Goal: Task Accomplishment & Management: Manage account settings

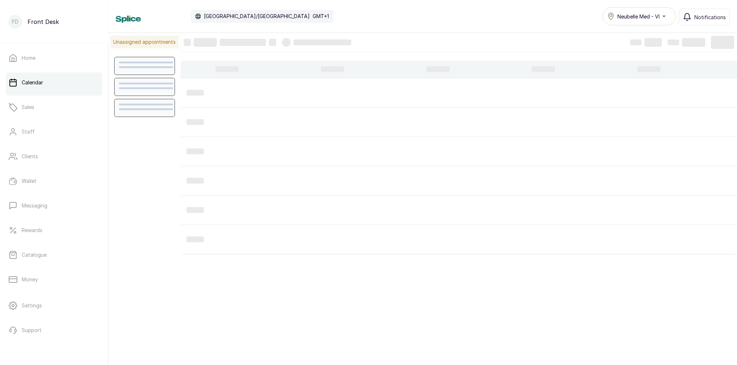
scroll to position [243, 0]
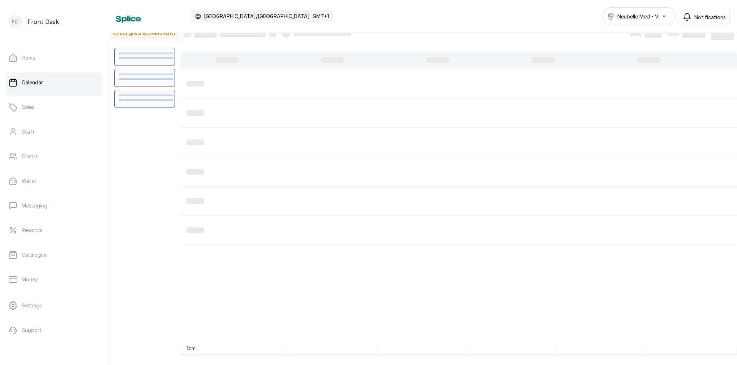
scroll to position [9, 0]
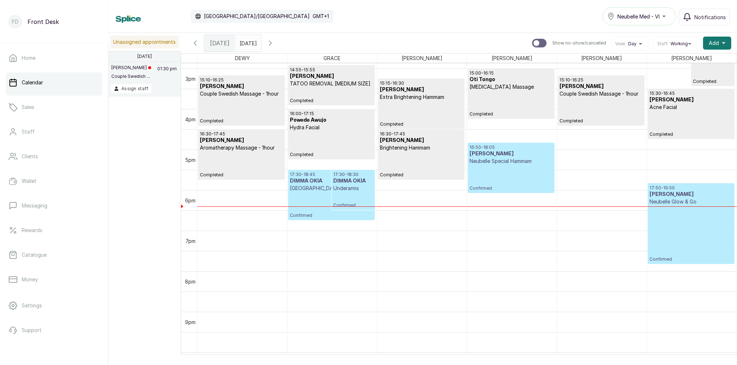
scroll to position [602, 0]
click at [279, 46] on button "Show no-show/cancelled" at bounding box center [270, 42] width 17 height 17
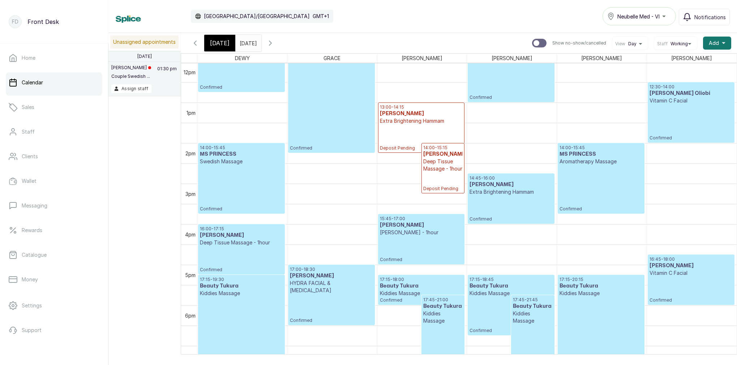
scroll to position [585, 0]
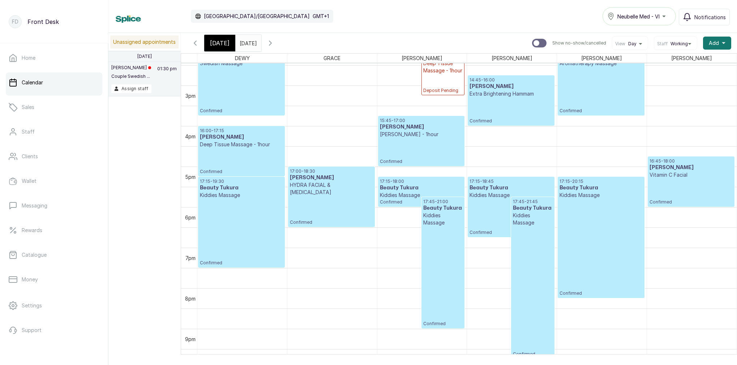
click at [600, 203] on div "17:15 - 20:15 Beauty Tukura Kiddies Massage Confirmed" at bounding box center [601, 237] width 83 height 118
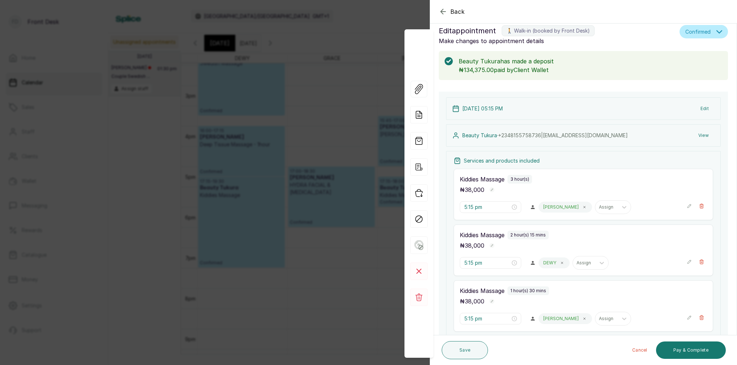
scroll to position [10, 0]
click at [446, 12] on icon "button" at bounding box center [443, 11] width 5 height 5
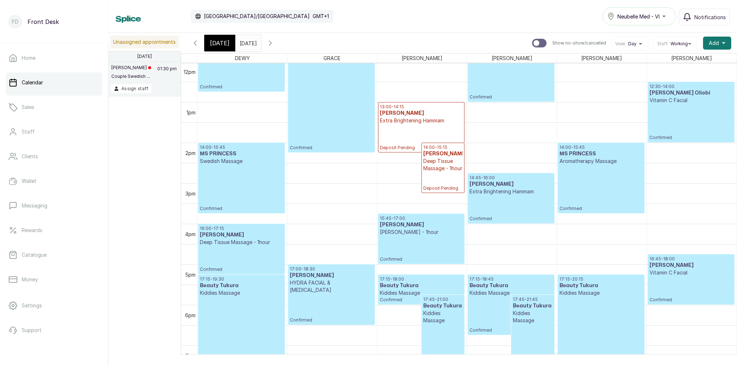
scroll to position [486, 0]
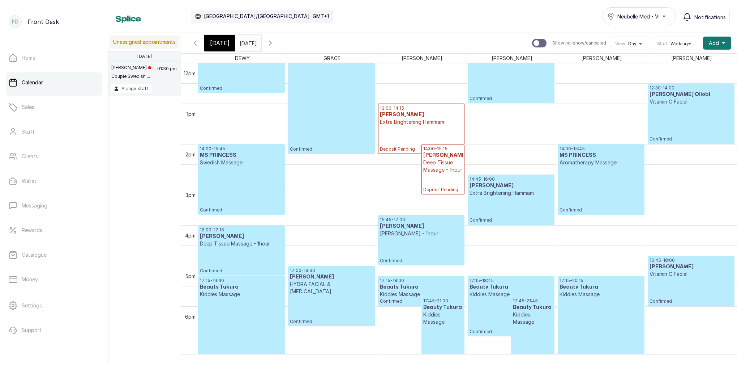
click at [215, 42] on span "[DATE]" at bounding box center [220, 43] width 20 height 9
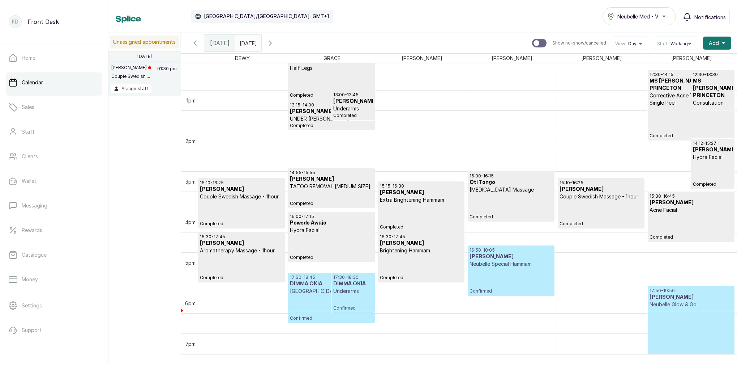
scroll to position [0, 0]
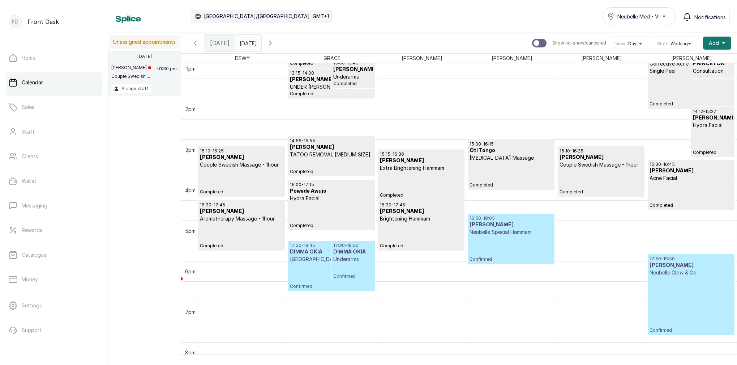
click at [335, 274] on span "Confirmed" at bounding box center [353, 276] width 40 height 6
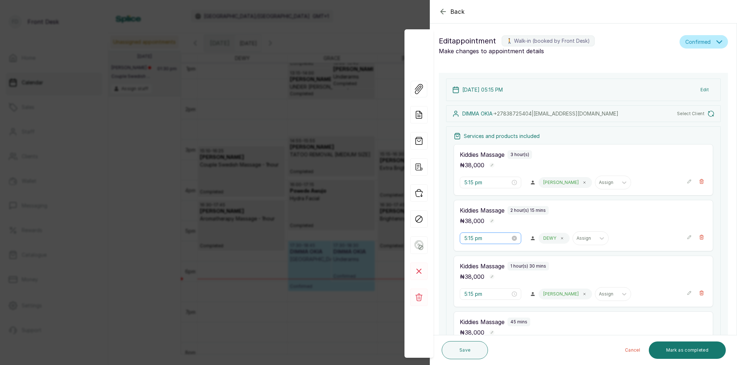
type input "5:30 pm"
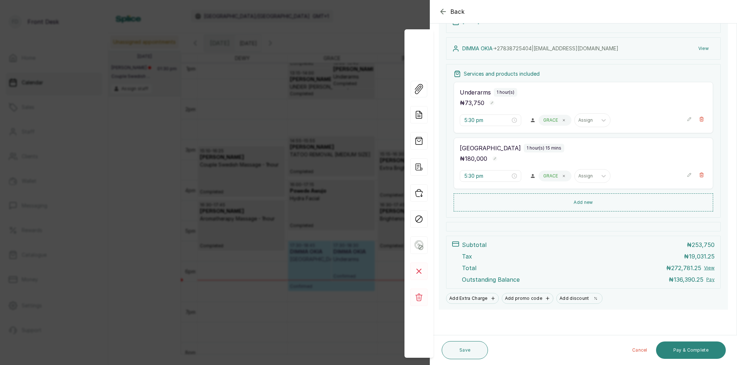
click at [703, 353] on button "Pay & Complete" at bounding box center [691, 349] width 70 height 17
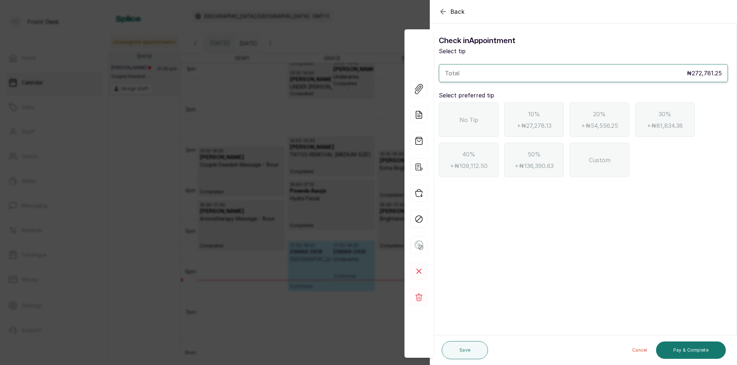
click at [447, 10] on icon "button" at bounding box center [443, 11] width 9 height 9
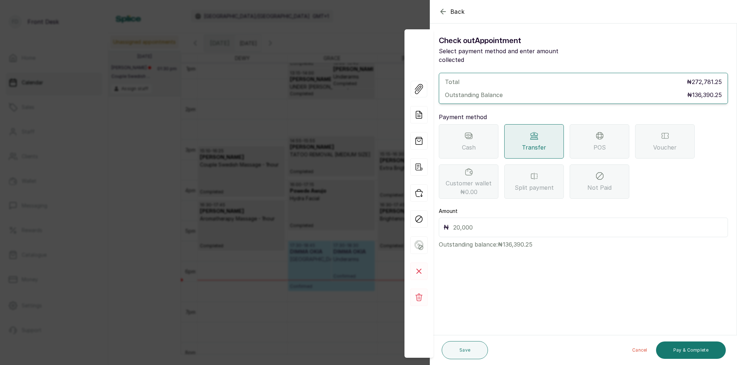
click at [482, 222] on input "text" at bounding box center [588, 227] width 270 height 10
type input "136,390.25"
click at [709, 351] on button "Pay & Complete" at bounding box center [691, 349] width 70 height 17
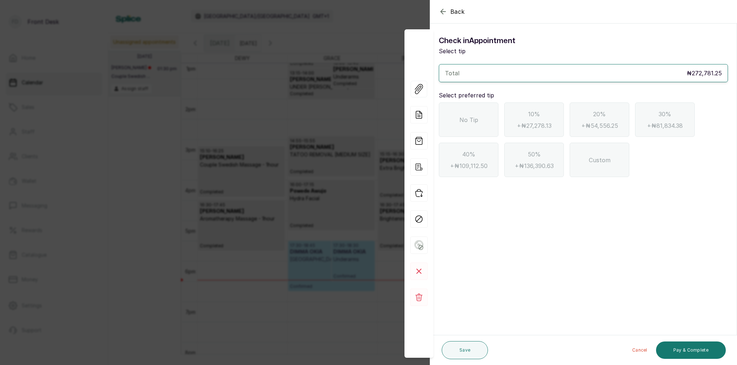
click at [466, 121] on span "No Tip" at bounding box center [469, 119] width 19 height 9
click at [689, 346] on button "Pay & Complete" at bounding box center [691, 349] width 70 height 17
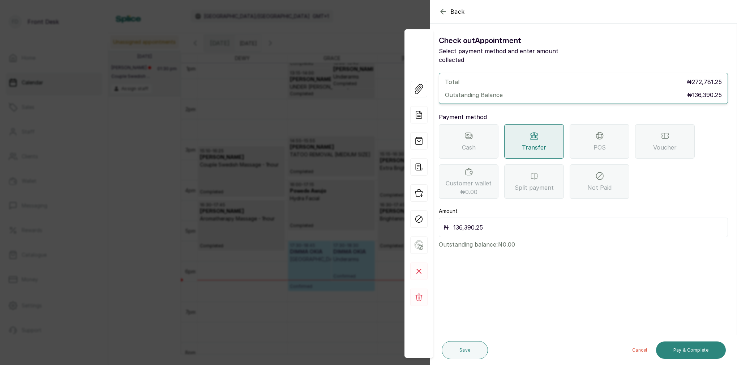
click at [712, 353] on button "Pay & Complete" at bounding box center [691, 349] width 70 height 17
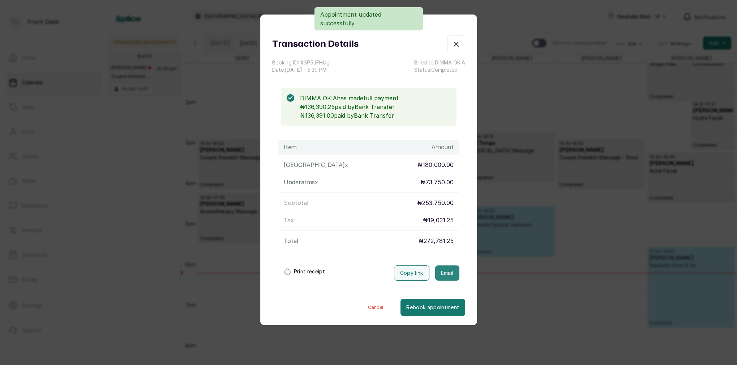
click at [447, 274] on button "Email" at bounding box center [447, 272] width 24 height 15
click at [455, 43] on icon "button" at bounding box center [456, 44] width 9 height 9
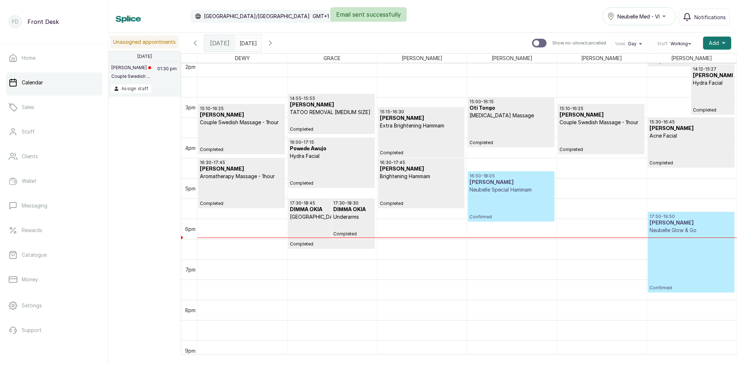
scroll to position [582, 0]
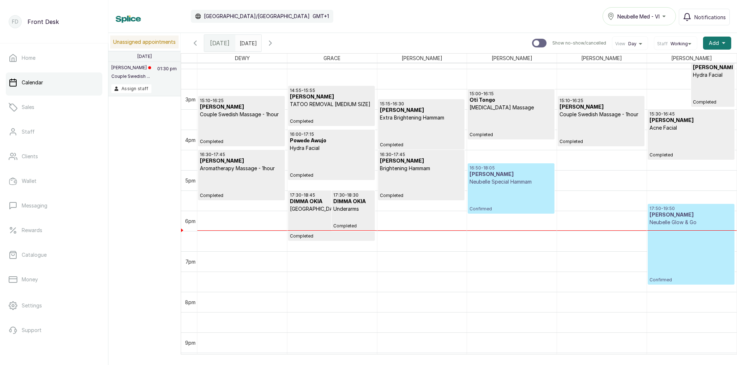
type input "dd/MM/yyyy"
click at [247, 42] on input "dd/MM/yyyy" at bounding box center [242, 41] width 12 height 12
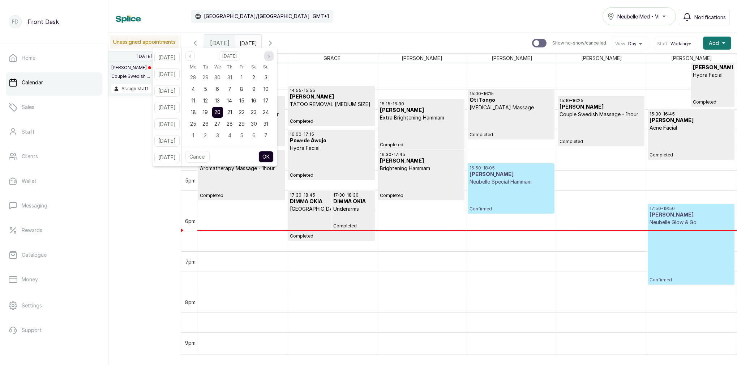
click at [271, 56] on icon "page next" at bounding box center [269, 56] width 4 height 4
click at [244, 99] on span "19" at bounding box center [241, 100] width 5 height 6
drag, startPoint x: 264, startPoint y: 99, endPoint x: 267, endPoint y: 103, distance: 4.6
click at [257, 99] on span "20" at bounding box center [254, 100] width 6 height 6
click at [274, 157] on button "OK" at bounding box center [266, 157] width 15 height 12
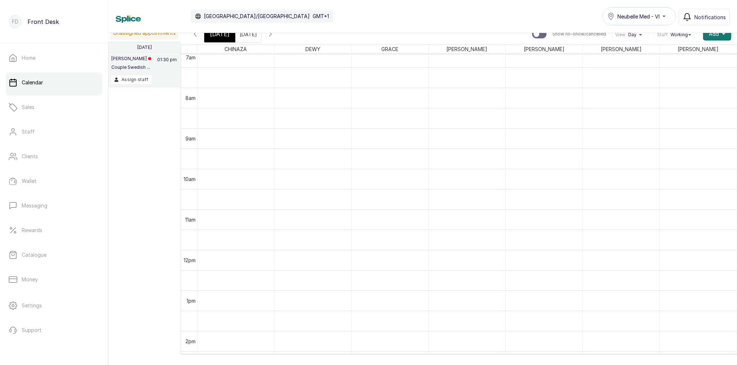
scroll to position [291, 0]
click at [247, 36] on input "20/09/2025" at bounding box center [242, 32] width 12 height 12
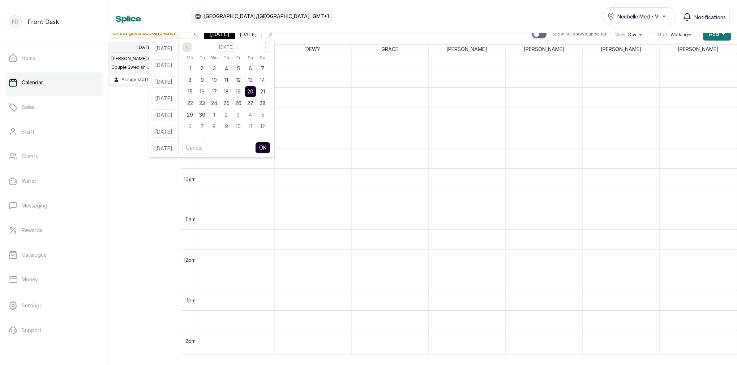
click at [192, 50] on button "Previous month" at bounding box center [186, 46] width 9 height 9
click at [176, 129] on button "In 4 weeks" at bounding box center [163, 132] width 25 height 12
type input "24/09/2025"
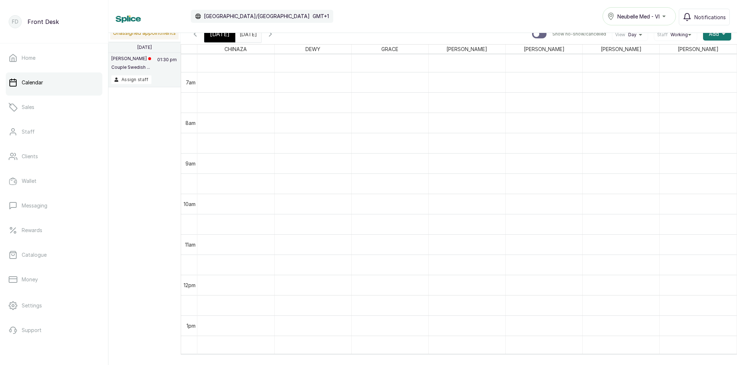
scroll to position [297, 0]
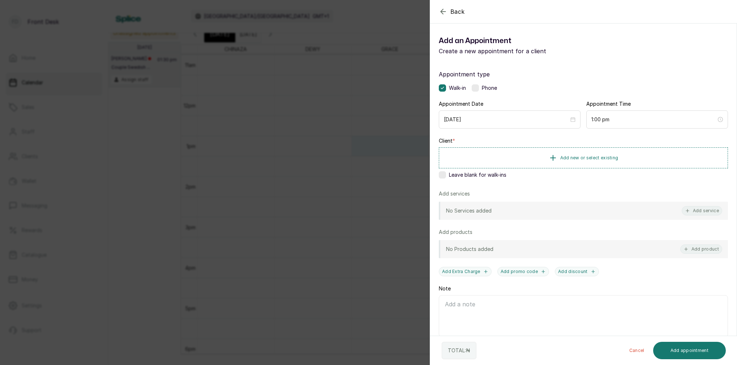
click at [349, 163] on div "Back Add Appointment Add an Appointment Create a new appointment for a client A…" at bounding box center [368, 182] width 737 height 365
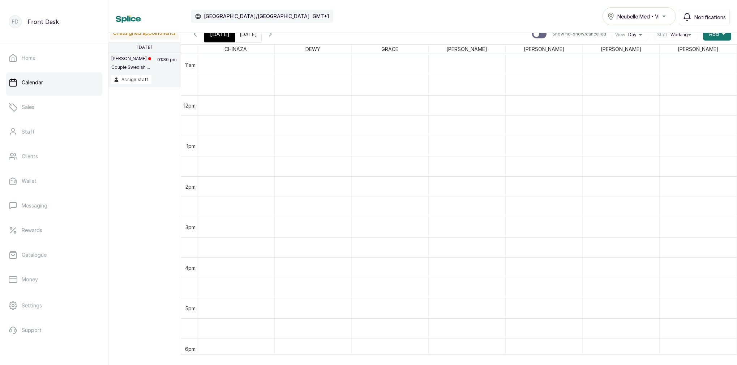
scroll to position [478, 0]
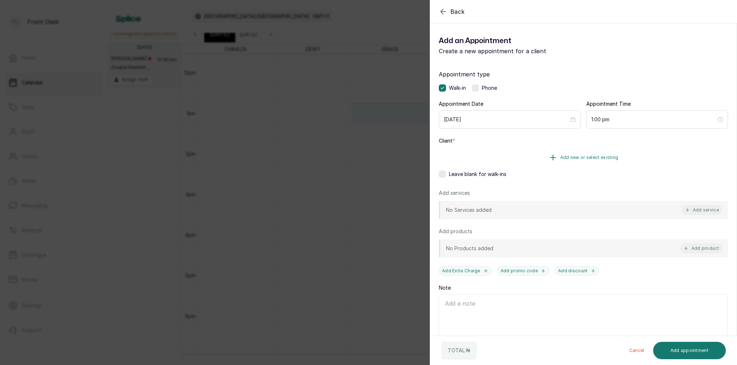
click at [608, 157] on span "Add new or select existing" at bounding box center [589, 157] width 58 height 6
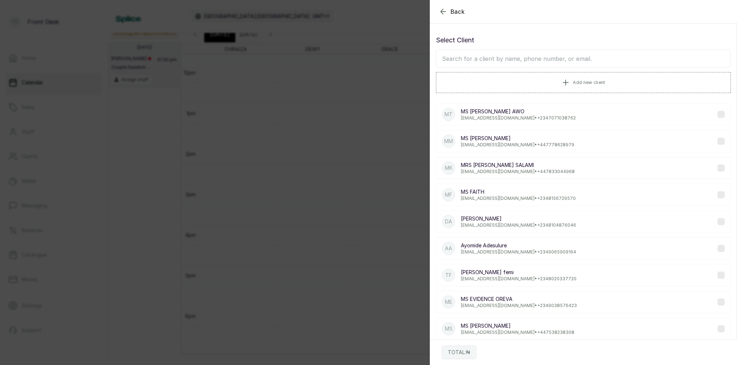
click at [513, 63] on input "text" at bounding box center [583, 59] width 295 height 18
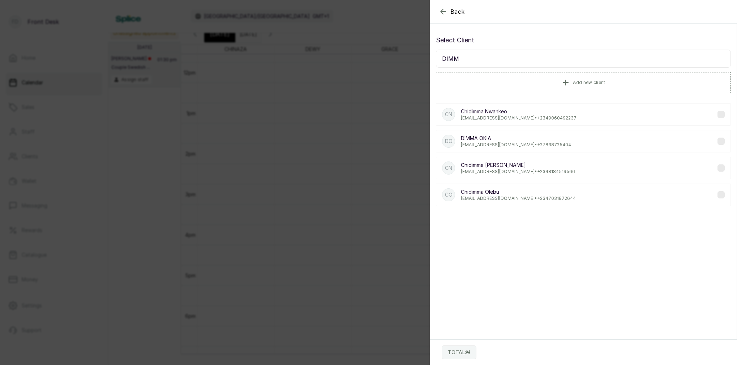
type input "DIMM"
click at [504, 145] on p "chidex_mma@yahoo.com • +27 838725404" at bounding box center [516, 145] width 110 height 6
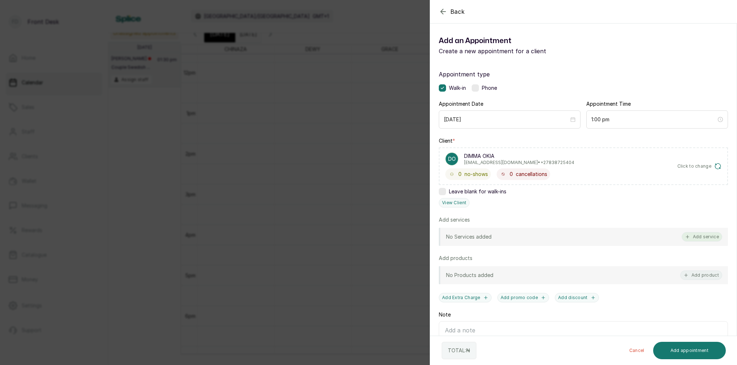
click at [697, 237] on button "Add service" at bounding box center [702, 236] width 41 height 9
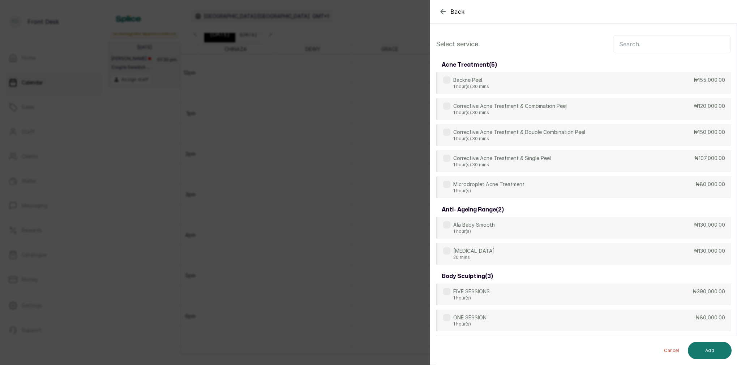
scroll to position [0, 0]
click at [643, 41] on input "text" at bounding box center [672, 44] width 118 height 18
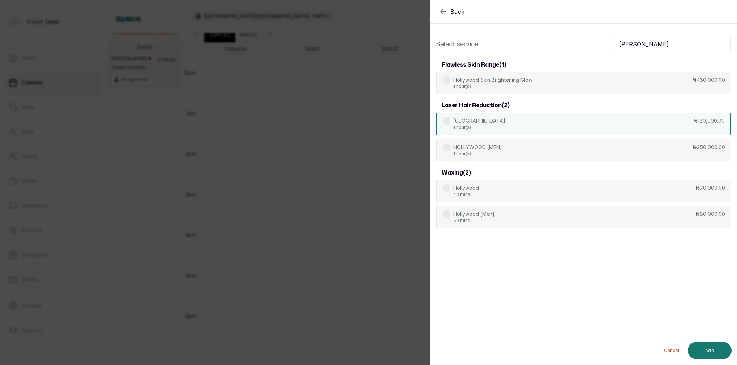
type input "HOLLY"
click at [486, 125] on p "1 hour(s)" at bounding box center [479, 127] width 52 height 6
click at [714, 352] on button "Add" at bounding box center [710, 349] width 44 height 17
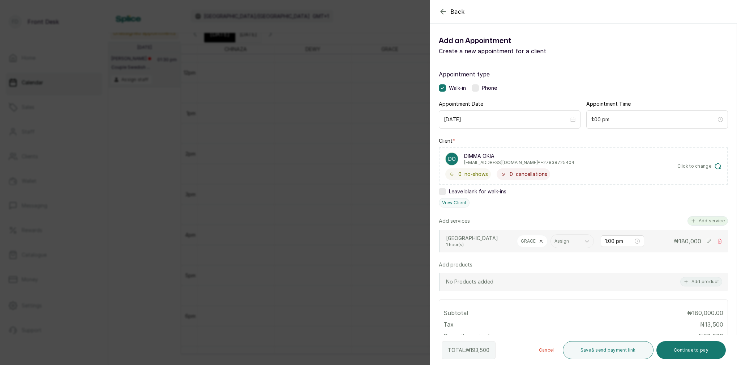
click at [708, 218] on button "Add service" at bounding box center [708, 220] width 41 height 9
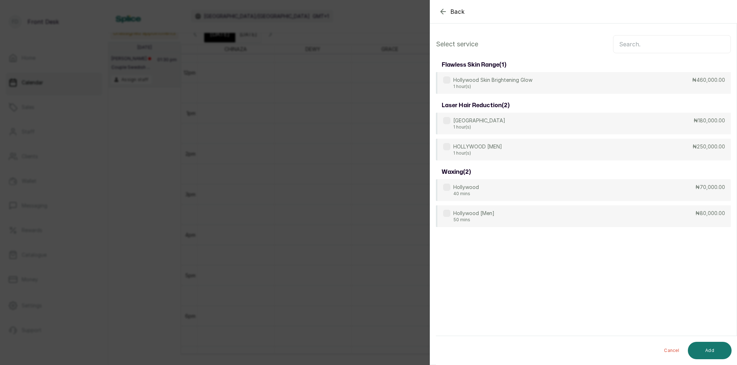
click at [668, 47] on input "text" at bounding box center [672, 44] width 118 height 18
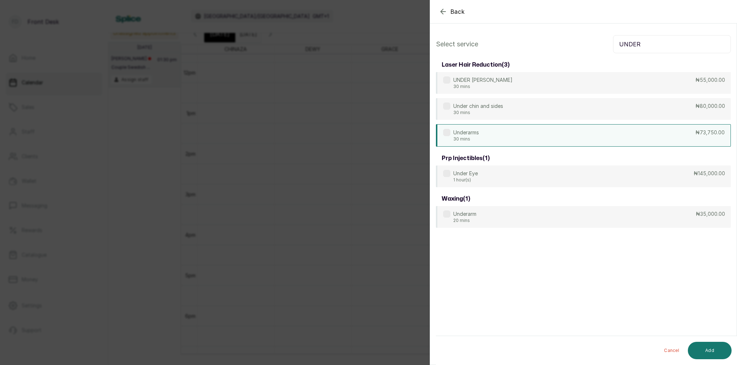
type input "UNDER"
click at [466, 131] on p "Underarms" at bounding box center [466, 132] width 26 height 7
click at [707, 352] on button "Add" at bounding box center [710, 349] width 44 height 17
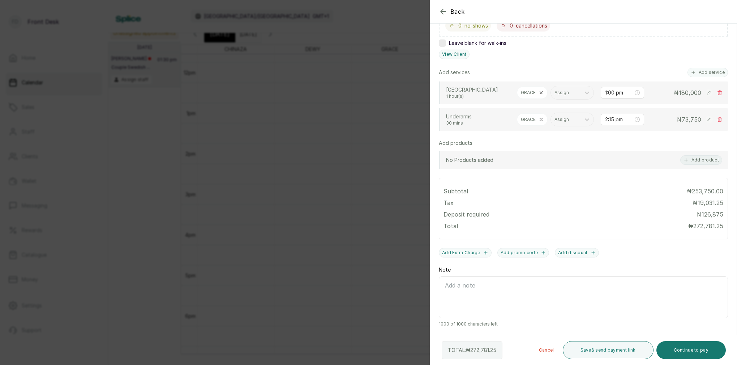
scroll to position [148, 0]
click at [611, 118] on input "2:15 pm" at bounding box center [619, 119] width 28 height 8
type input "2:00 pm"
drag, startPoint x: 631, startPoint y: 134, endPoint x: 644, endPoint y: 134, distance: 12.7
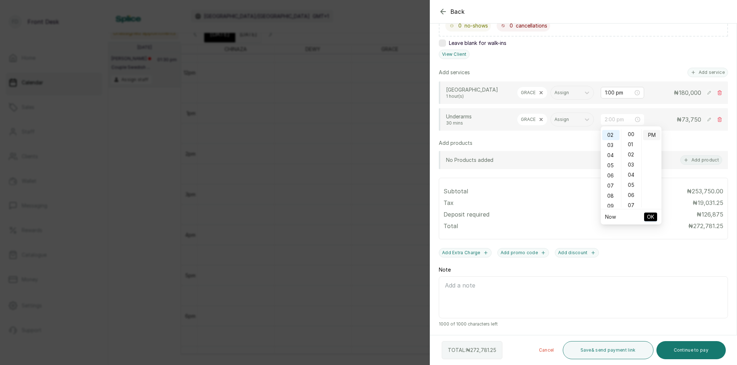
click at [632, 134] on div "00" at bounding box center [631, 134] width 17 height 10
drag, startPoint x: 652, startPoint y: 133, endPoint x: 659, endPoint y: 171, distance: 37.9
click at [652, 133] on div "PM" at bounding box center [651, 135] width 17 height 10
click at [656, 218] on button "OK" at bounding box center [650, 216] width 13 height 9
click at [700, 350] on button "Continue to pay" at bounding box center [692, 350] width 70 height 18
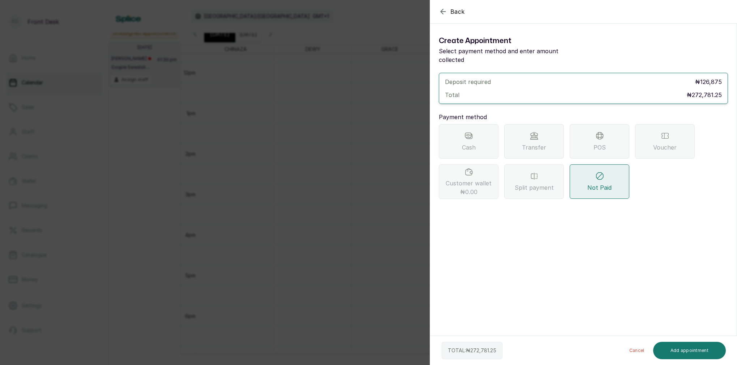
drag, startPoint x: 527, startPoint y: 135, endPoint x: 526, endPoint y: 138, distance: 3.7
click at [527, 143] on span "Transfer" at bounding box center [534, 147] width 24 height 9
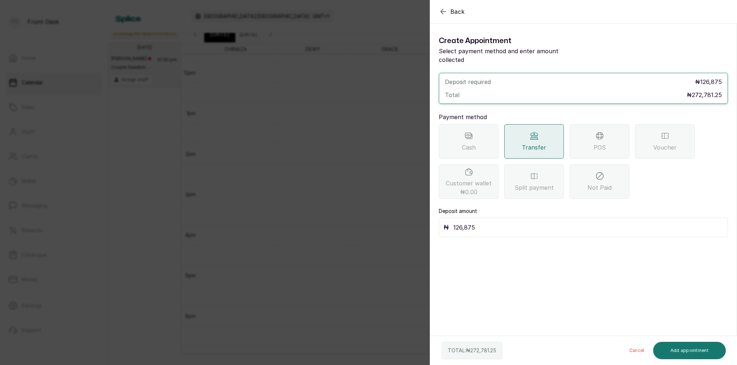
drag, startPoint x: 476, startPoint y: 214, endPoint x: 487, endPoint y: 213, distance: 10.5
click at [477, 222] on input "126,875" at bounding box center [588, 227] width 270 height 10
type input "136,391"
click at [698, 350] on button "Add appointment" at bounding box center [689, 349] width 73 height 17
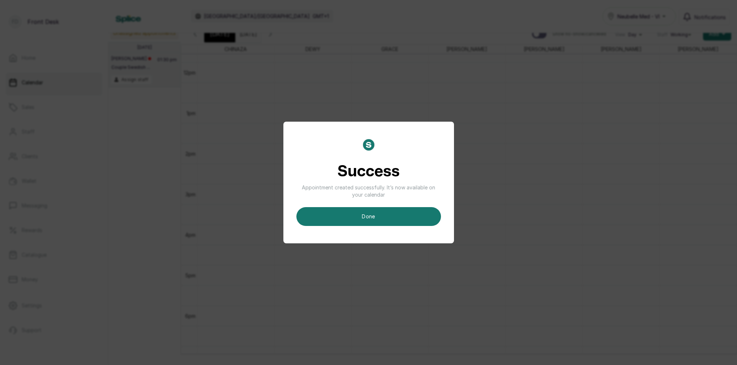
drag, startPoint x: 397, startPoint y: 218, endPoint x: 412, endPoint y: 213, distance: 14.9
click at [397, 218] on button "done" at bounding box center [369, 216] width 145 height 19
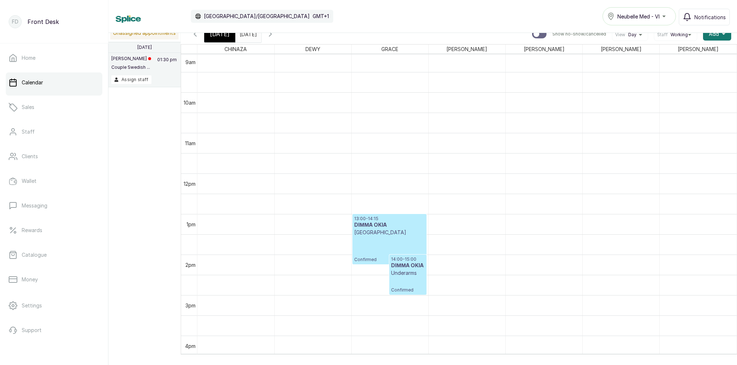
scroll to position [463, 0]
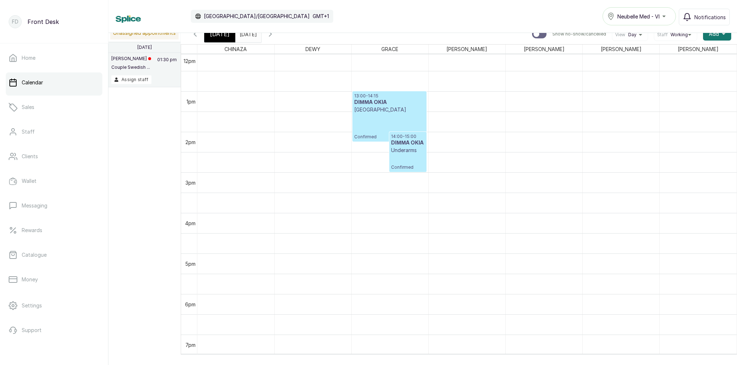
click at [223, 37] on span "[DATE]" at bounding box center [220, 34] width 20 height 9
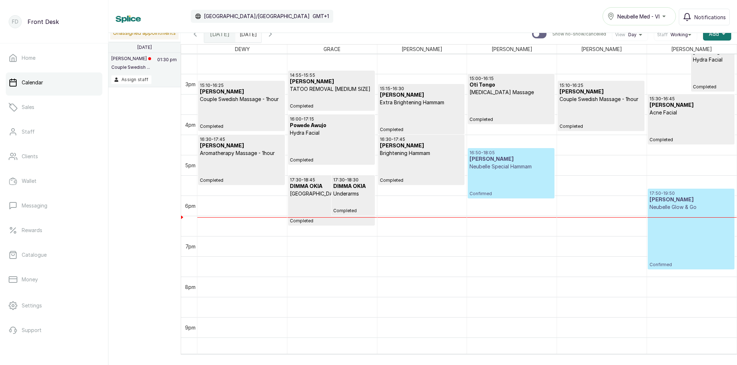
click at [275, 36] on icon "button" at bounding box center [270, 34] width 9 height 9
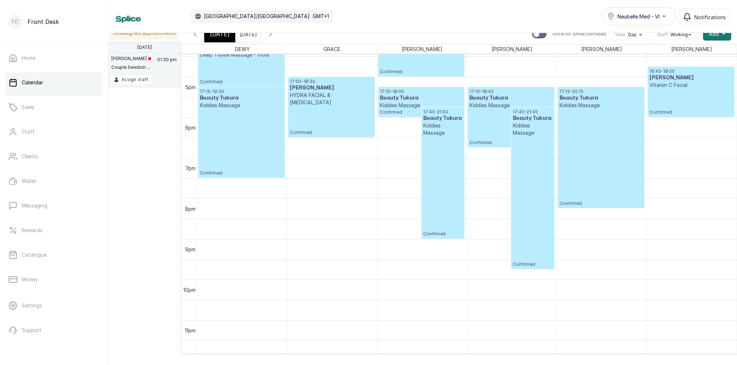
click at [568, 164] on div "17:15 - 20:15 Beauty Tukura Kiddies Massage Confirmed" at bounding box center [601, 148] width 83 height 118
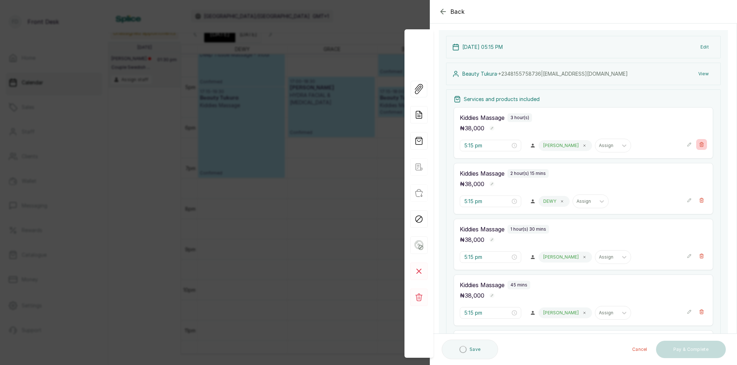
click at [700, 144] on icon "button" at bounding box center [702, 144] width 4 height 4
type input "5:45 pm"
click at [701, 142] on icon "button" at bounding box center [701, 144] width 5 height 5
type input "5:45 pm"
click at [701, 142] on icon "button" at bounding box center [701, 144] width 5 height 5
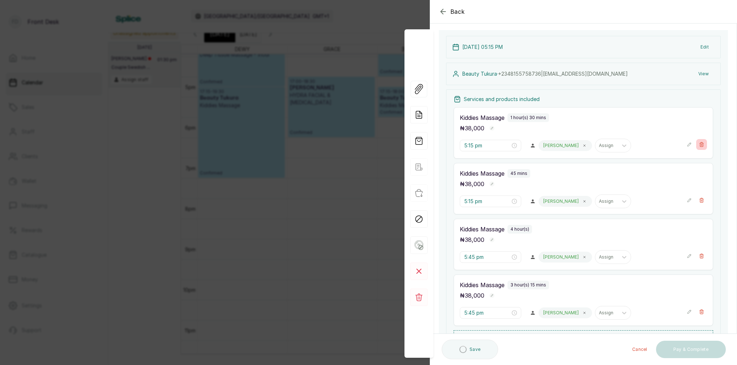
type input "5:45 pm"
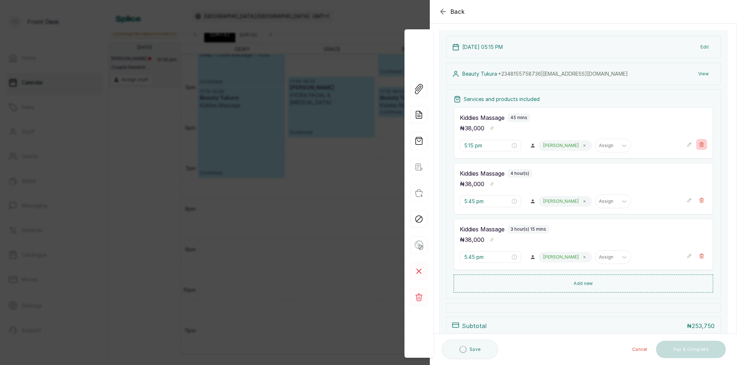
click at [701, 142] on icon "button" at bounding box center [701, 144] width 5 height 5
type input "5:45 pm"
click at [701, 142] on icon "button" at bounding box center [701, 144] width 5 height 5
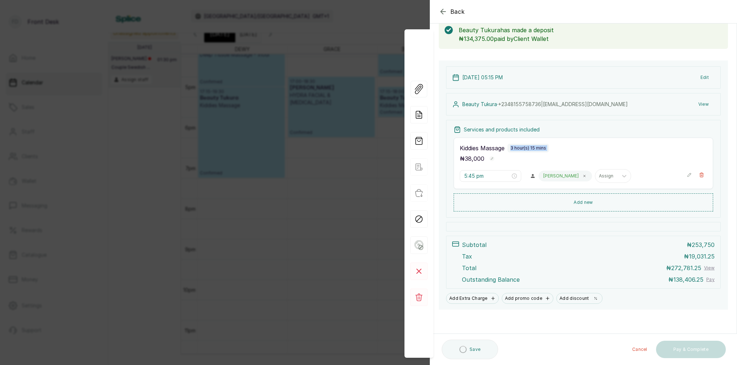
click at [702, 142] on div "Kiddies Massage 3 hour(s) 15 mins ₦ 38,000 5:45 pm LINA Assign" at bounding box center [584, 162] width 260 height 51
click at [701, 172] on icon "button" at bounding box center [701, 174] width 5 height 5
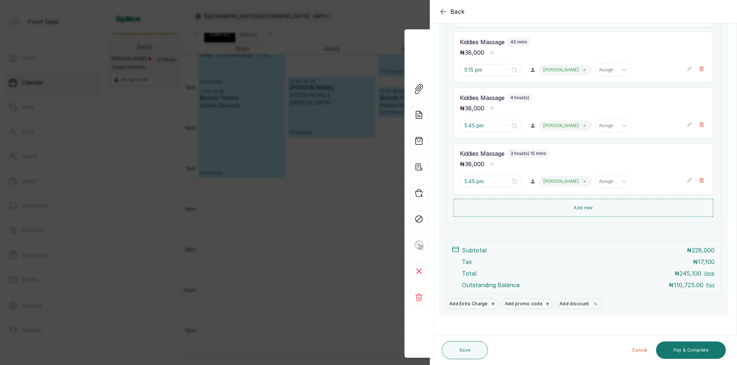
click at [702, 182] on icon "button" at bounding box center [701, 180] width 5 height 5
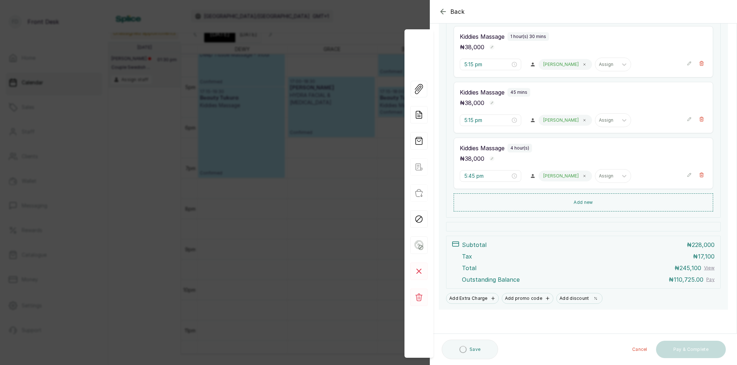
drag, startPoint x: 702, startPoint y: 174, endPoint x: 702, endPoint y: 163, distance: 10.5
click at [702, 172] on icon "button" at bounding box center [702, 174] width 4 height 4
click at [702, 171] on button "Show no-show/cancelled" at bounding box center [701, 174] width 11 height 11
click at [703, 175] on icon "button" at bounding box center [701, 174] width 5 height 5
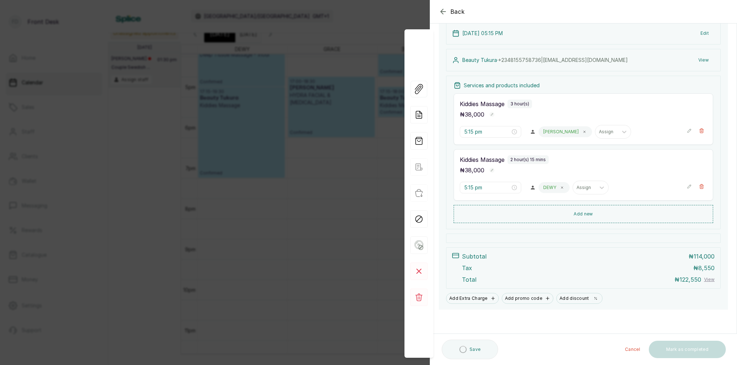
click at [703, 176] on div "Kiddies Massage 2 hour(s) 15 mins ₦ 38,000 5:15 pm DEWY Assign" at bounding box center [584, 174] width 260 height 51
click at [701, 131] on icon "button" at bounding box center [701, 130] width 5 height 5
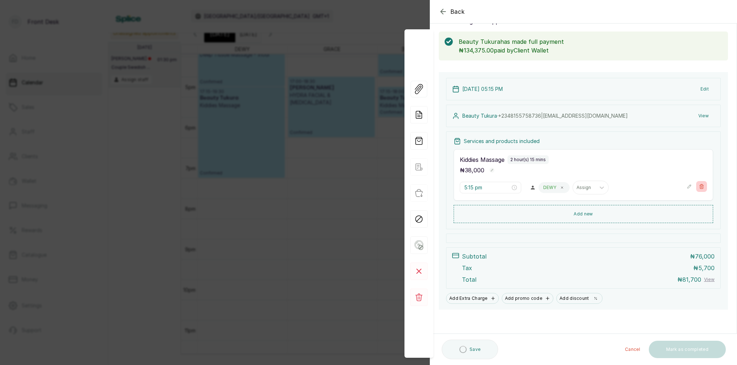
click at [699, 185] on button "Show no-show/cancelled" at bounding box center [701, 186] width 11 height 11
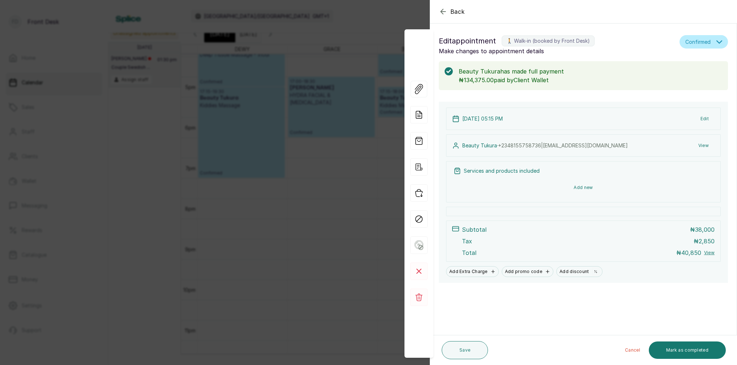
click at [583, 188] on button "Add new" at bounding box center [584, 187] width 260 height 17
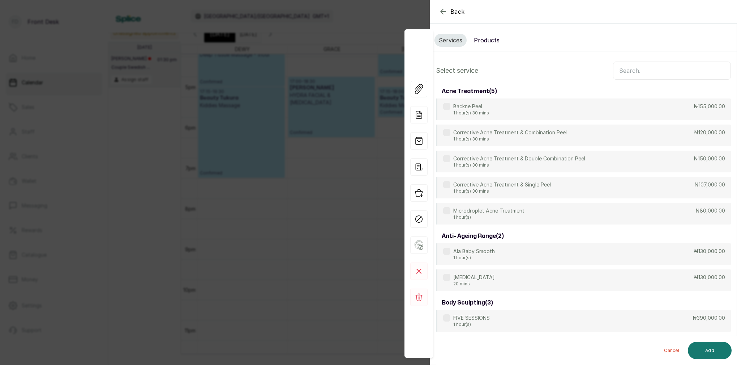
click at [443, 12] on icon "button" at bounding box center [443, 11] width 9 height 9
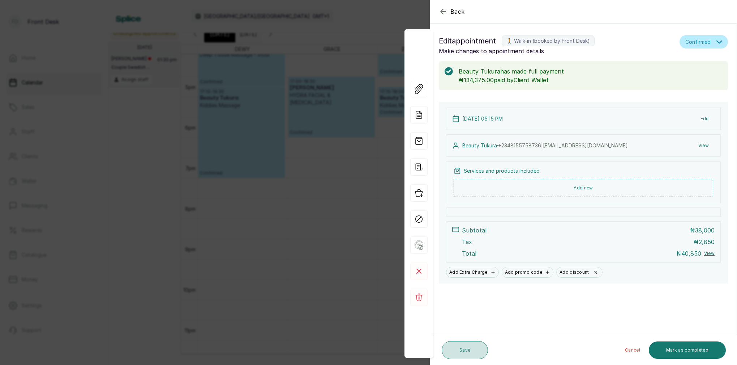
click at [462, 351] on button "Save" at bounding box center [465, 350] width 46 height 18
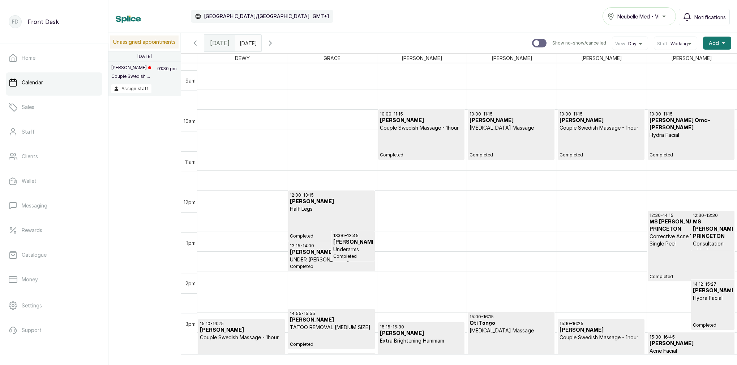
scroll to position [359, 0]
click at [275, 42] on icon "button" at bounding box center [270, 43] width 9 height 9
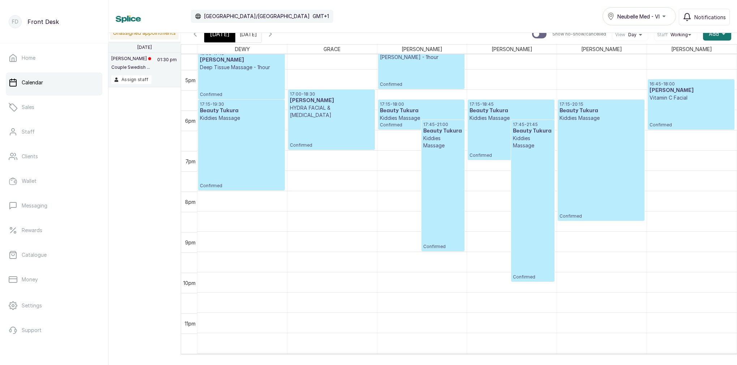
scroll to position [0, 0]
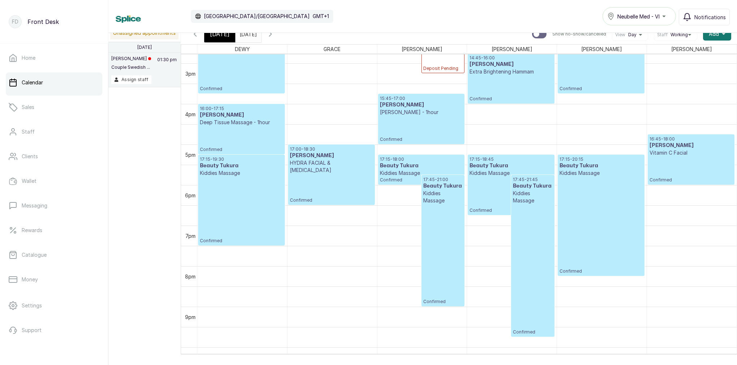
click at [585, 175] on p "Kiddies Massage" at bounding box center [601, 172] width 83 height 7
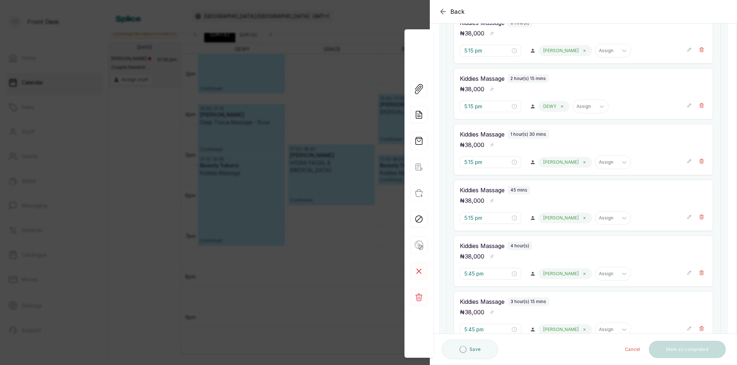
scroll to position [140, 0]
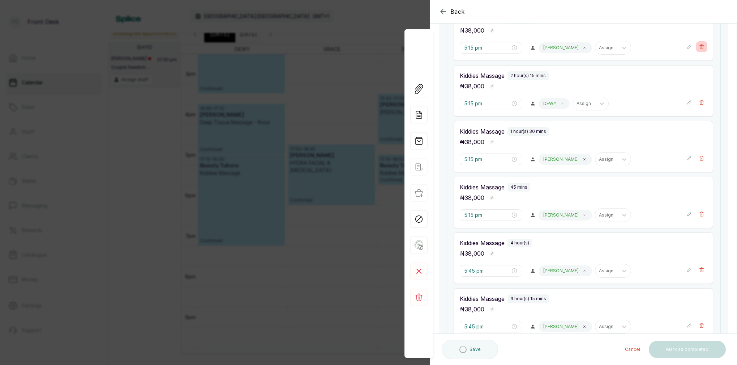
click at [703, 47] on icon "button" at bounding box center [702, 46] width 4 height 4
type input "5:45 pm"
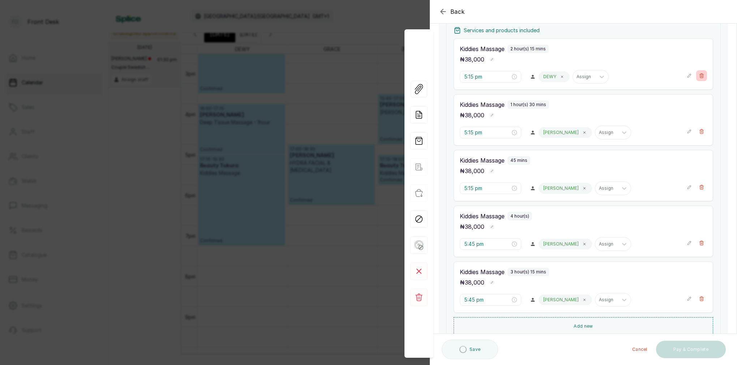
click at [702, 70] on div at bounding box center [697, 76] width 20 height 12
click at [701, 77] on icon "button" at bounding box center [701, 75] width 5 height 5
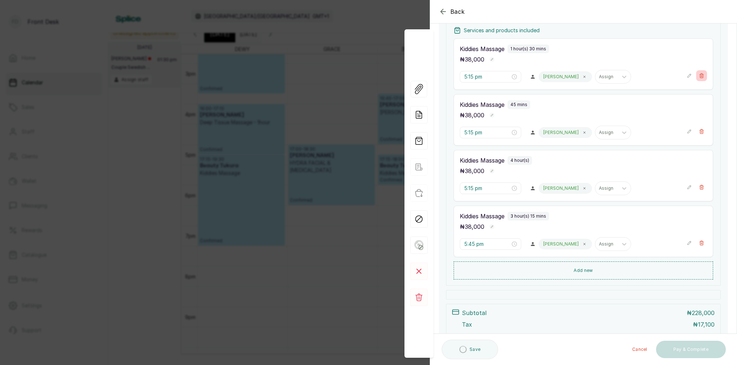
type input "5:45 pm"
click at [703, 76] on icon "button" at bounding box center [702, 75] width 4 height 4
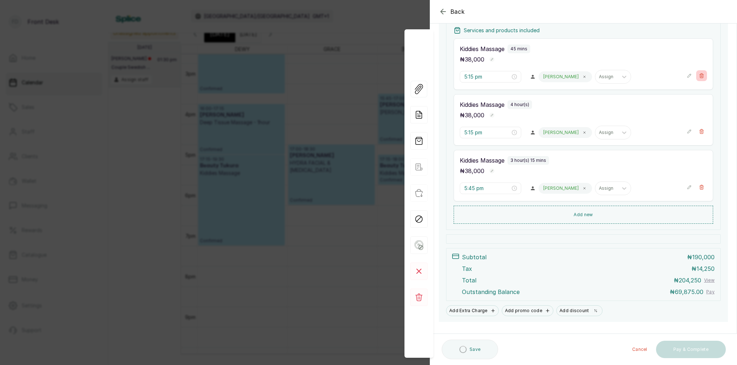
type input "5:45 pm"
click at [703, 76] on icon "button" at bounding box center [702, 75] width 4 height 4
type input "5:45 pm"
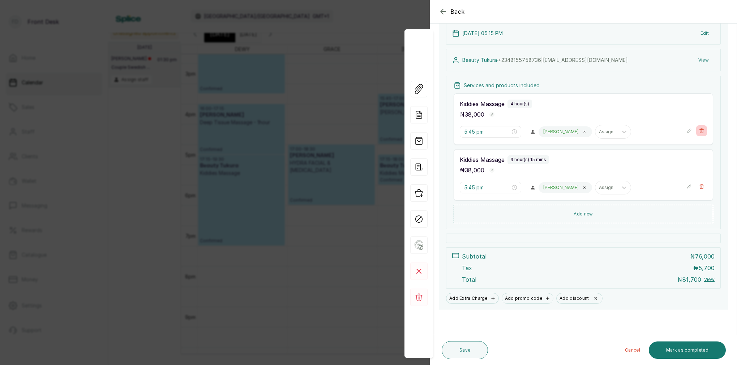
drag, startPoint x: 700, startPoint y: 120, endPoint x: 700, endPoint y: 129, distance: 9.0
click at [700, 120] on div "Kiddies Massage 4 hour(s) ₦ 38,000 5:45 pm MAGGIE Assign" at bounding box center [584, 118] width 260 height 51
click at [703, 131] on icon "button" at bounding box center [701, 130] width 5 height 5
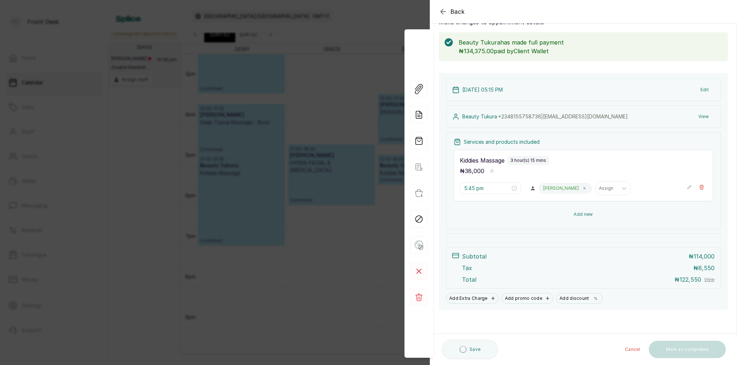
click at [700, 187] on icon "button" at bounding box center [702, 187] width 4 height 4
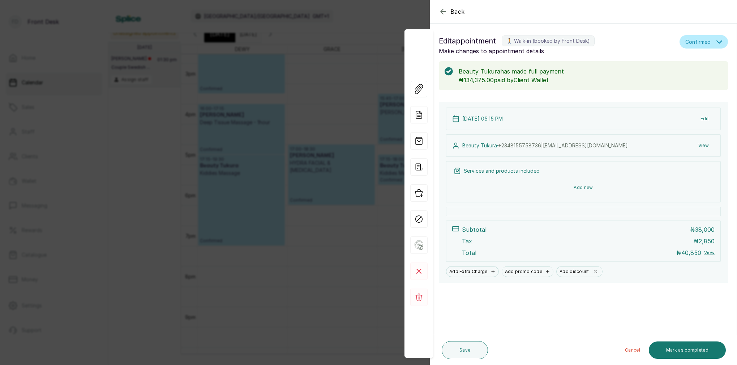
click at [585, 187] on button "Add new" at bounding box center [584, 187] width 260 height 17
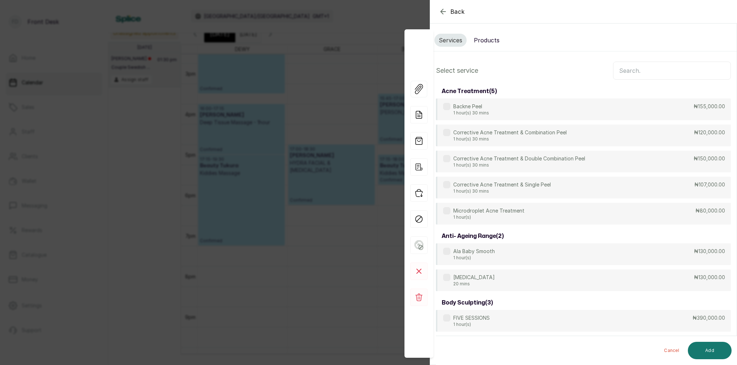
click at [648, 73] on input "text" at bounding box center [672, 70] width 118 height 18
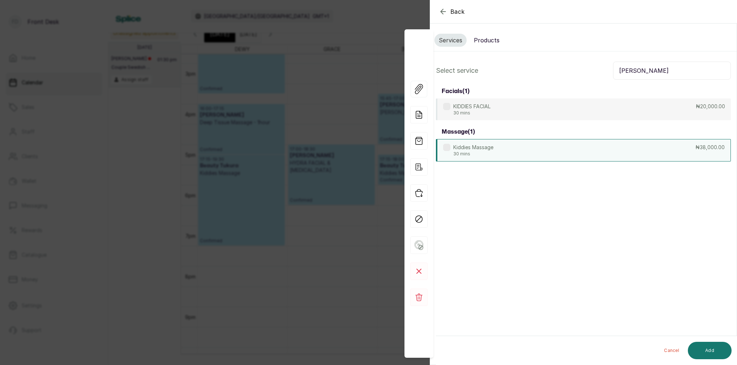
type input "KIDD"
click at [479, 149] on p "Kiddies Massage" at bounding box center [473, 147] width 40 height 7
click at [714, 346] on button "Add" at bounding box center [710, 349] width 44 height 17
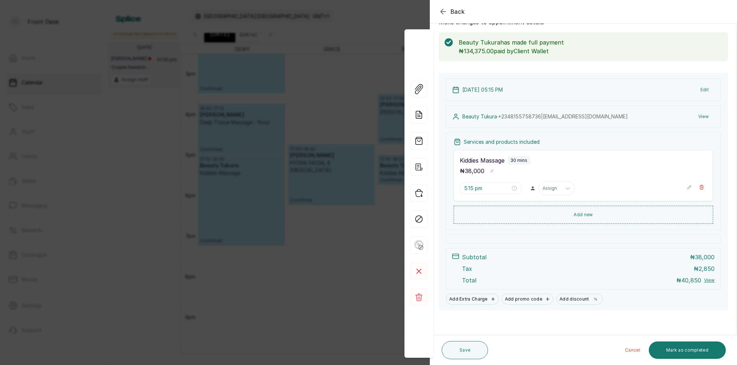
click at [591, 214] on button "Add new" at bounding box center [584, 214] width 260 height 18
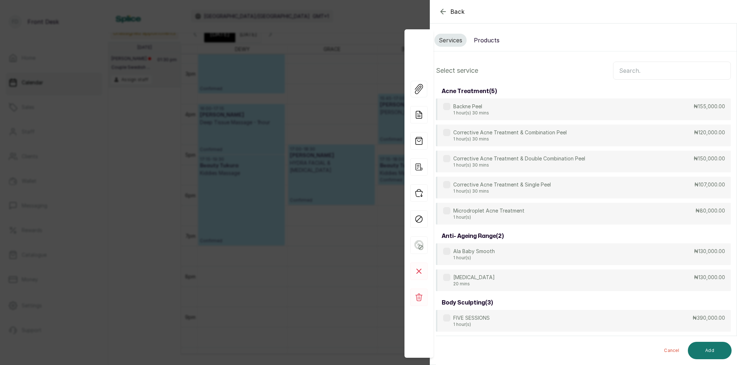
click at [627, 70] on input "text" at bounding box center [672, 70] width 118 height 18
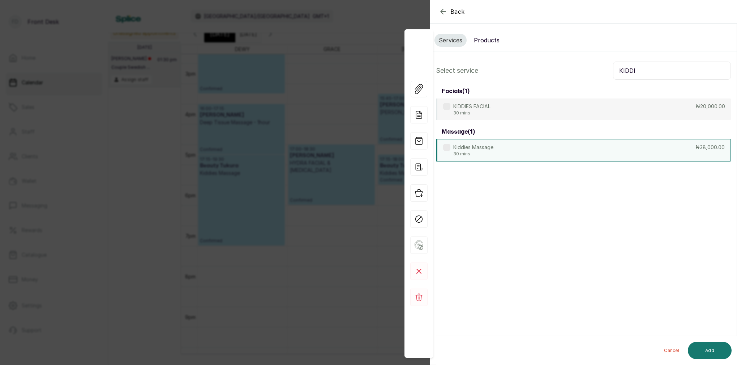
type input "KIDDI"
drag, startPoint x: 466, startPoint y: 154, endPoint x: 485, endPoint y: 157, distance: 19.1
click at [467, 153] on p "30 mins" at bounding box center [473, 154] width 40 height 6
click at [710, 349] on button "Add" at bounding box center [710, 349] width 44 height 17
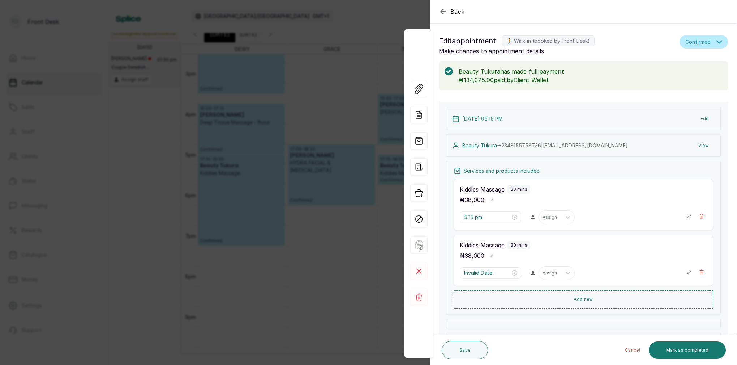
type input "6:00 pm"
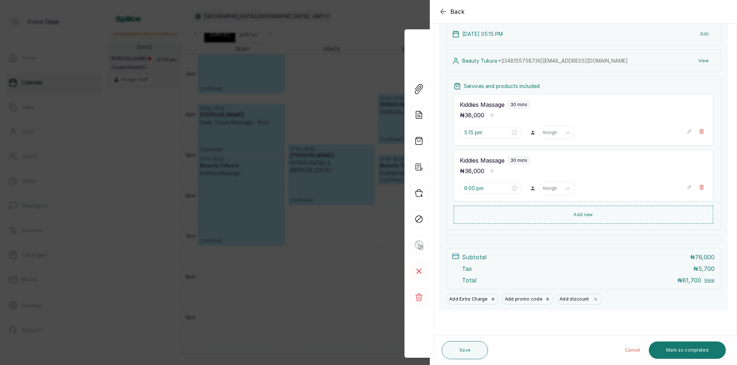
click at [587, 215] on button "Add new" at bounding box center [584, 214] width 260 height 18
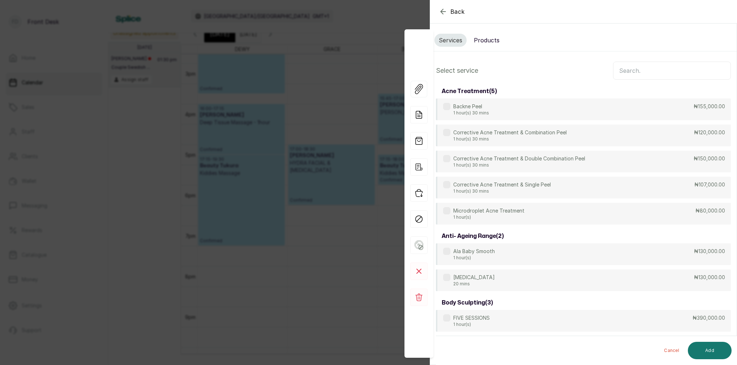
click at [668, 77] on input "text" at bounding box center [672, 70] width 118 height 18
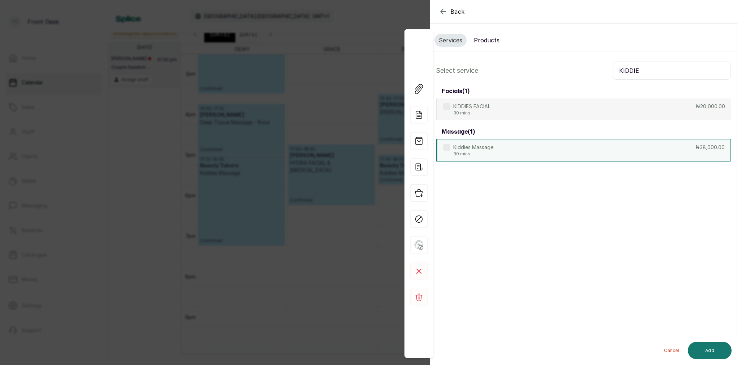
type input "KIDDIE"
click at [489, 154] on p "30 mins" at bounding box center [473, 154] width 40 height 6
click at [715, 345] on button "Add" at bounding box center [710, 349] width 44 height 17
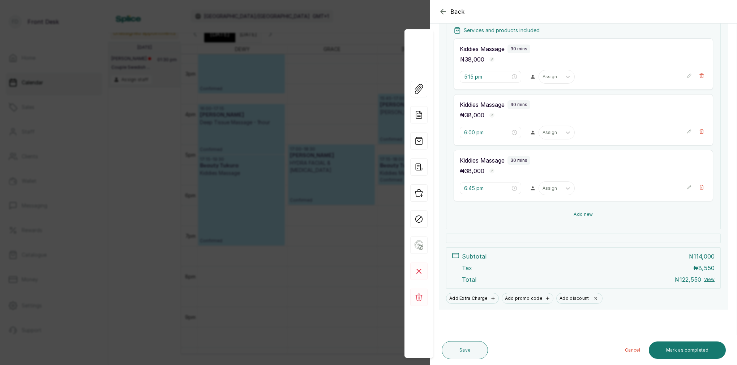
click at [585, 214] on button "Add new" at bounding box center [584, 213] width 260 height 17
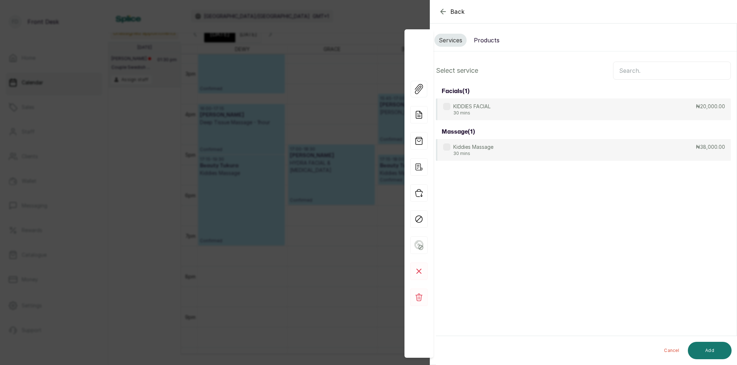
click at [653, 72] on input "text" at bounding box center [672, 70] width 118 height 18
type input "KIDDIE"
drag, startPoint x: 491, startPoint y: 110, endPoint x: 495, endPoint y: 111, distance: 4.0
click at [491, 110] on p "KIDDIES FACIAL" at bounding box center [471, 106] width 37 height 7
drag, startPoint x: 587, startPoint y: 115, endPoint x: 587, endPoint y: 120, distance: 5.1
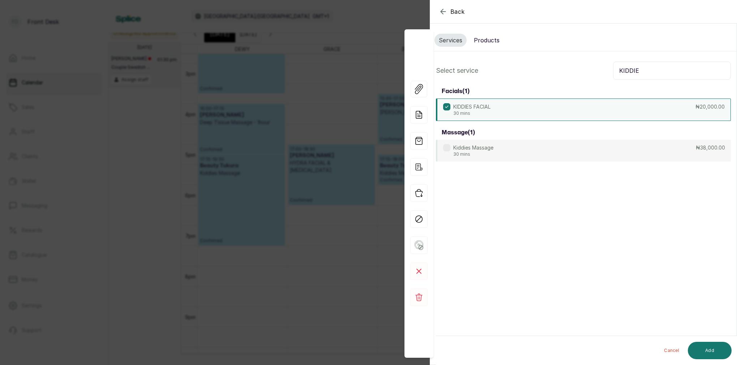
click at [587, 115] on div "KIDDIES FACIAL 30 mins ₦20,000.00" at bounding box center [583, 109] width 295 height 22
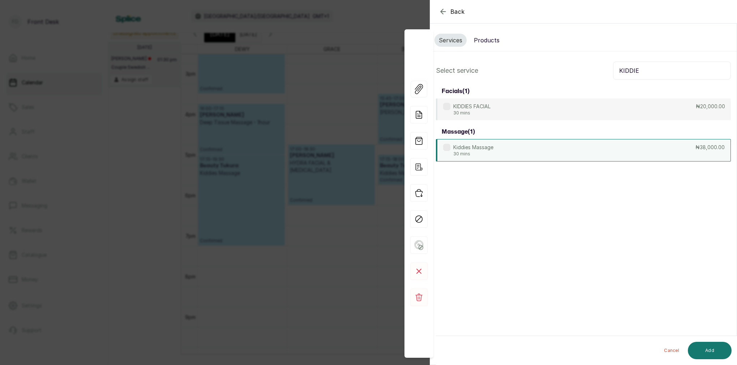
drag, startPoint x: 571, startPoint y: 145, endPoint x: 578, endPoint y: 152, distance: 10.0
click at [571, 145] on div "Kiddies Massage 30 mins ₦38,000.00" at bounding box center [583, 150] width 295 height 22
click at [708, 354] on button "Add" at bounding box center [710, 349] width 44 height 17
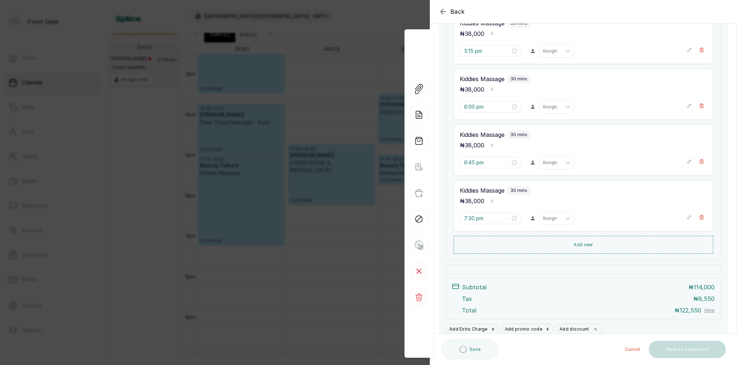
scroll to position [166, 0]
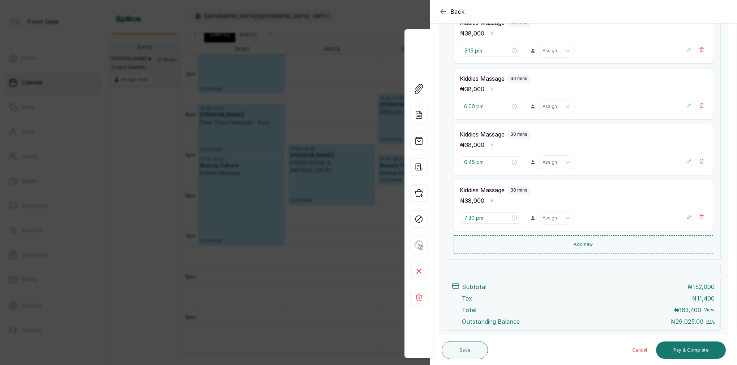
drag, startPoint x: 588, startPoint y: 242, endPoint x: 598, endPoint y: 238, distance: 11.0
click at [588, 242] on button "Add new" at bounding box center [584, 244] width 260 height 18
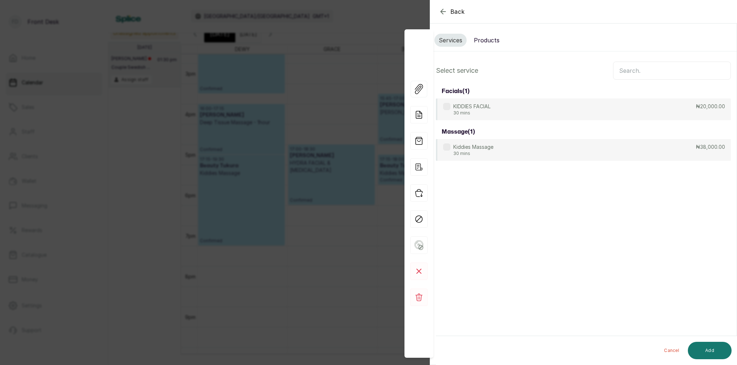
click at [673, 74] on input "text" at bounding box center [672, 70] width 118 height 18
type input "KIDD"
click at [493, 148] on p "Kiddies Massage" at bounding box center [473, 147] width 40 height 7
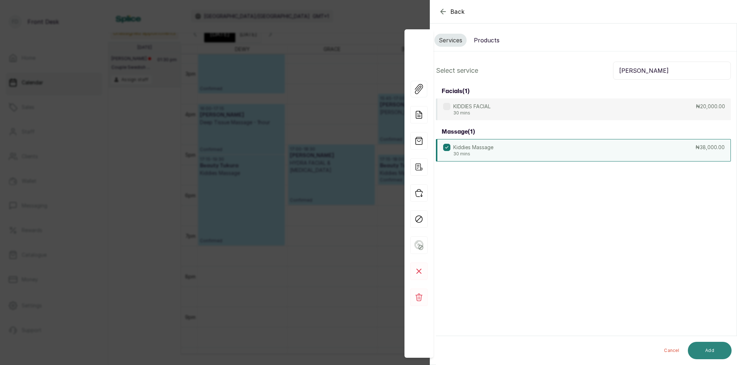
click at [713, 351] on button "Add" at bounding box center [710, 349] width 44 height 17
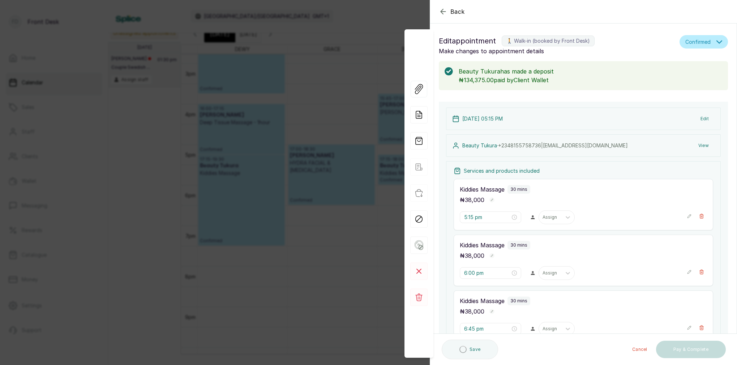
type input "8:15 pm"
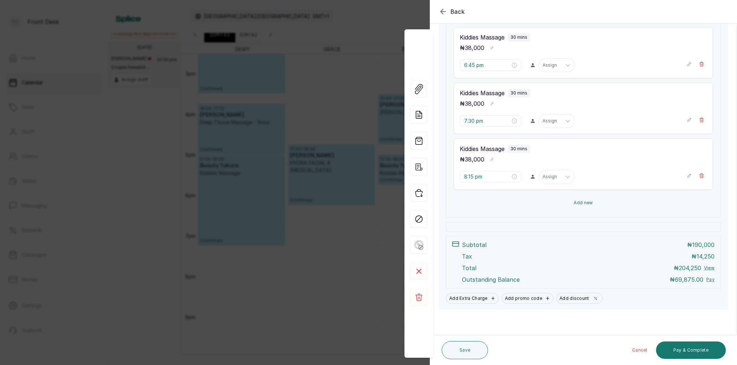
scroll to position [263, 0]
click at [585, 202] on button "Add new" at bounding box center [584, 202] width 260 height 17
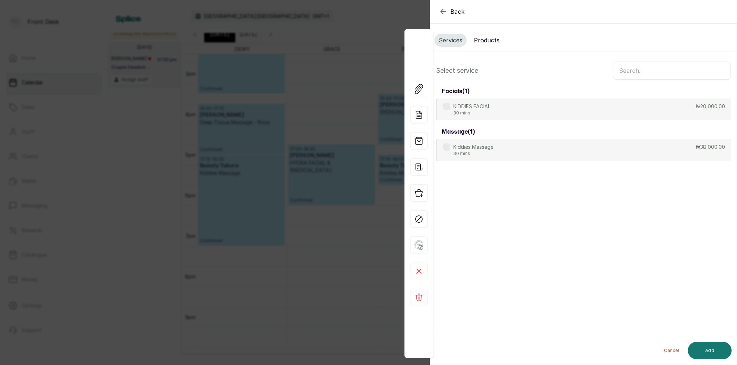
scroll to position [0, 0]
click at [644, 73] on input "text" at bounding box center [672, 70] width 118 height 18
type input "KIDDI"
drag, startPoint x: 518, startPoint y: 150, endPoint x: 524, endPoint y: 147, distance: 7.0
click at [519, 150] on div "Kiddies Massage 30 mins ₦38,000.00" at bounding box center [583, 150] width 295 height 22
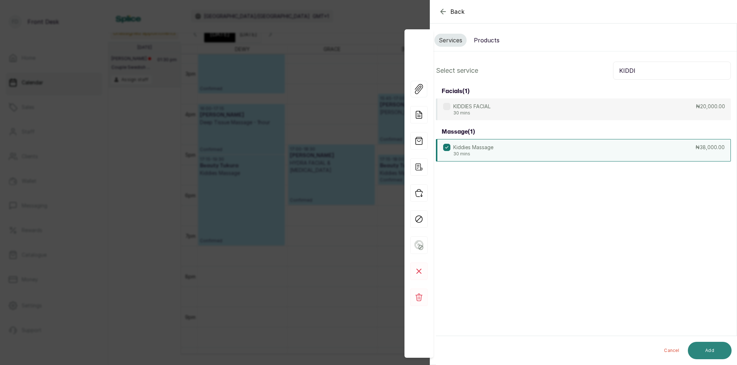
click at [714, 352] on button "Add" at bounding box center [710, 349] width 44 height 17
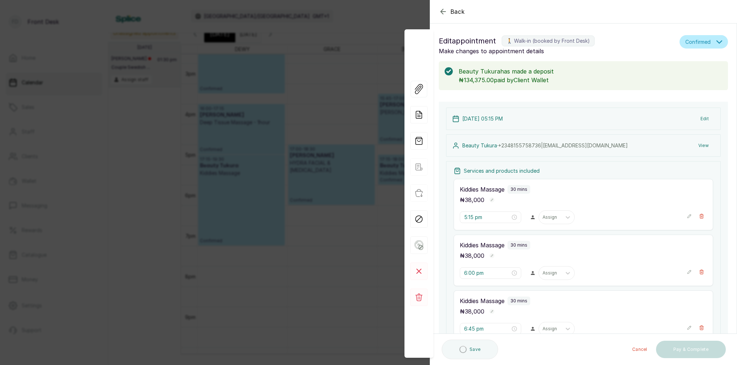
type input "9:00 pm"
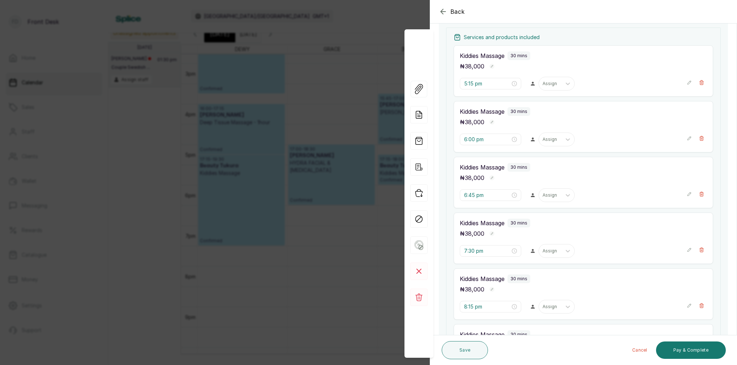
scroll to position [132, 0]
click at [469, 140] on input "6:00 pm" at bounding box center [487, 140] width 46 height 8
click at [472, 206] on div "05" at bounding box center [469, 206] width 17 height 10
click at [492, 193] on div "15" at bounding box center [490, 193] width 17 height 10
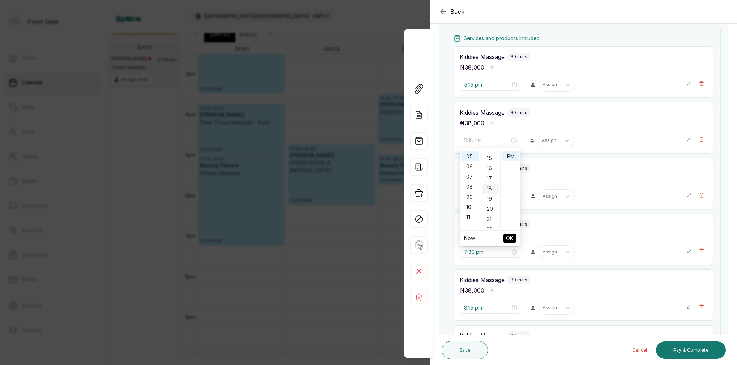
scroll to position [151, 0]
type input "5:15 pm"
click at [509, 158] on div "PM" at bounding box center [510, 156] width 17 height 10
drag, startPoint x: 510, startPoint y: 237, endPoint x: 539, endPoint y: 168, distance: 74.9
click at [511, 237] on span "OK" at bounding box center [509, 238] width 7 height 14
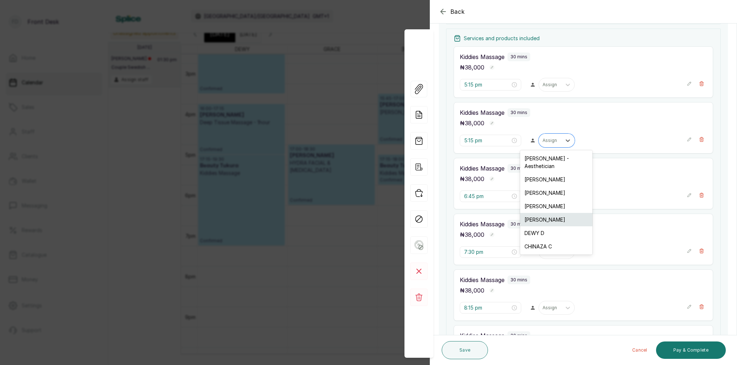
drag, startPoint x: 549, startPoint y: 140, endPoint x: 531, endPoint y: 215, distance: 77.7
click at [549, 140] on div "Assign" at bounding box center [550, 140] width 15 height 5
click at [545, 200] on div "LINA L" at bounding box center [557, 205] width 72 height 13
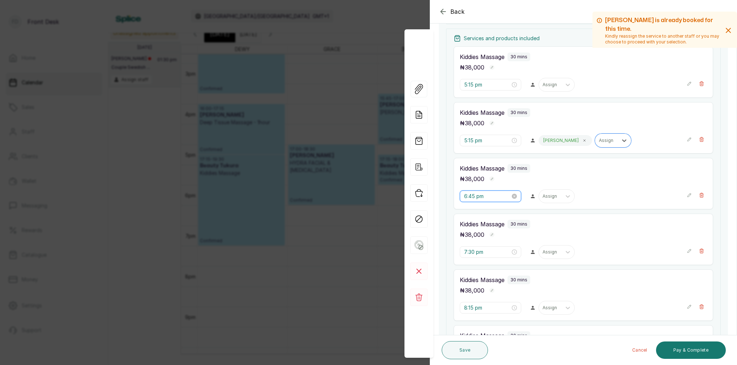
click at [486, 197] on input "6:45 pm" at bounding box center [487, 196] width 46 height 8
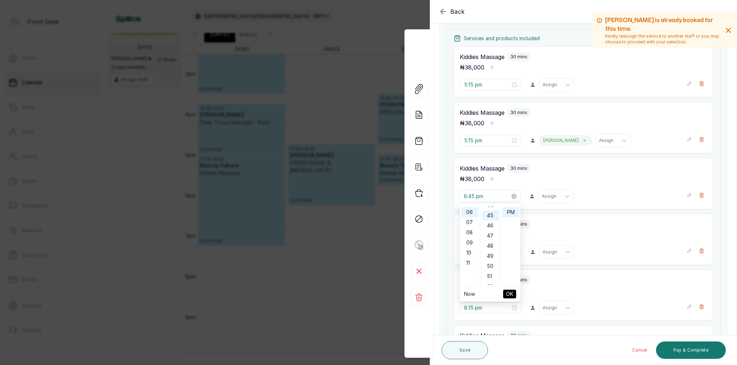
scroll to position [60, 0]
drag, startPoint x: 473, startPoint y: 260, endPoint x: 478, endPoint y: 253, distance: 8.2
click at [473, 259] on div "05" at bounding box center [469, 262] width 17 height 10
click at [490, 245] on div "15" at bounding box center [490, 246] width 17 height 10
type input "5:15 pm"
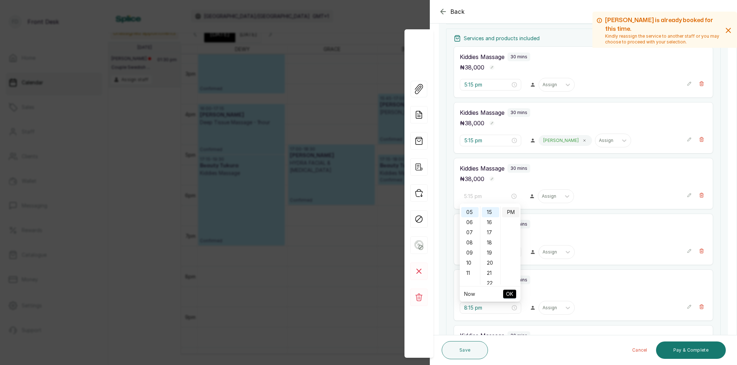
click at [512, 213] on div "PM" at bounding box center [510, 212] width 17 height 10
click at [510, 290] on span "OK" at bounding box center [509, 294] width 7 height 14
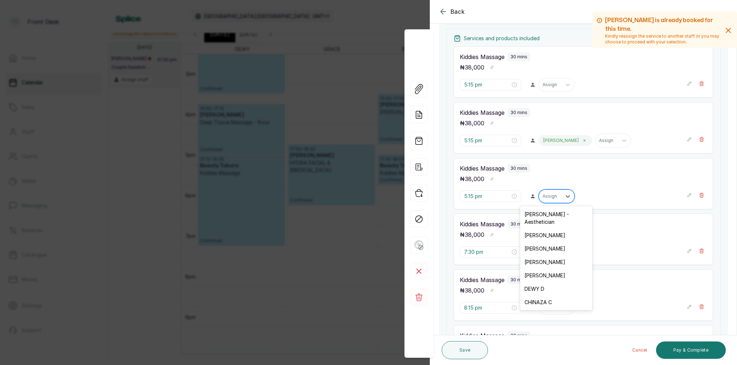
click at [553, 198] on div "Assign" at bounding box center [550, 195] width 15 height 5
click at [540, 242] on div "MAGGIE M" at bounding box center [557, 248] width 72 height 13
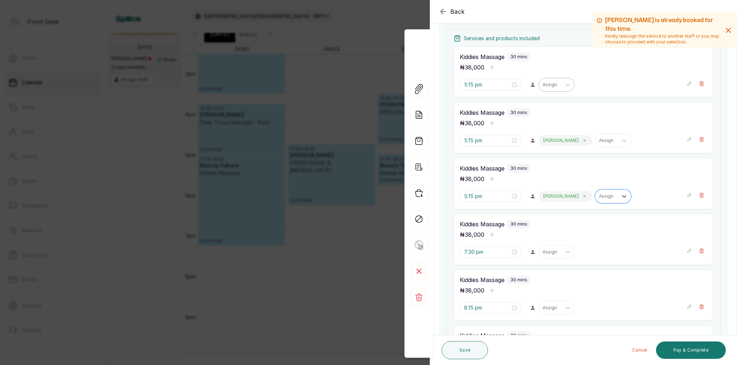
click at [551, 83] on div "Assign" at bounding box center [550, 84] width 15 height 5
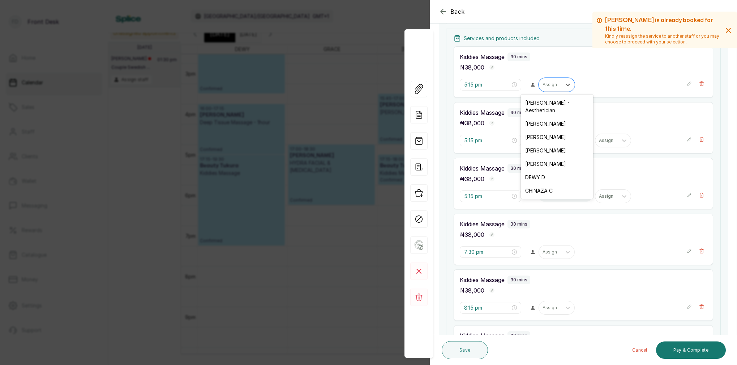
drag, startPoint x: 536, startPoint y: 170, endPoint x: 541, endPoint y: 169, distance: 5.3
click at [536, 170] on div "DEWY D" at bounding box center [557, 176] width 72 height 13
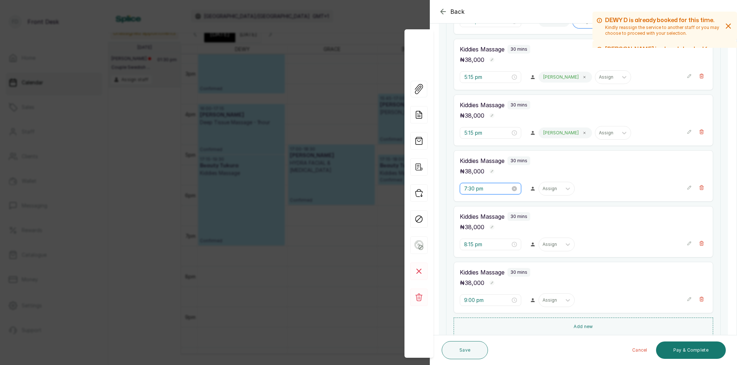
click at [478, 189] on input "7:30 pm" at bounding box center [487, 188] width 46 height 8
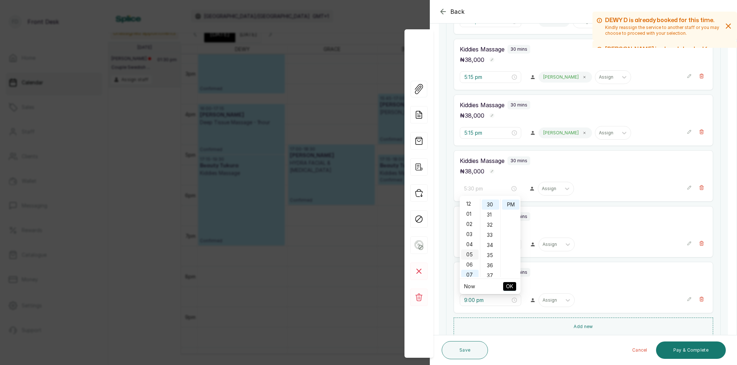
click at [471, 253] on div "05" at bounding box center [469, 254] width 17 height 10
drag, startPoint x: 490, startPoint y: 251, endPoint x: 499, endPoint y: 236, distance: 17.7
click at [490, 251] on div "15" at bounding box center [490, 252] width 17 height 10
type input "5:15 pm"
click at [510, 205] on div "PM" at bounding box center [510, 204] width 17 height 10
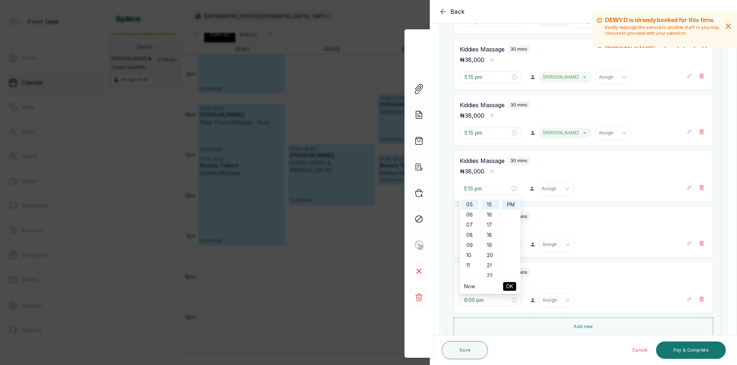
drag, startPoint x: 512, startPoint y: 283, endPoint x: 543, endPoint y: 202, distance: 86.5
click at [514, 282] on button "OK" at bounding box center [509, 286] width 13 height 9
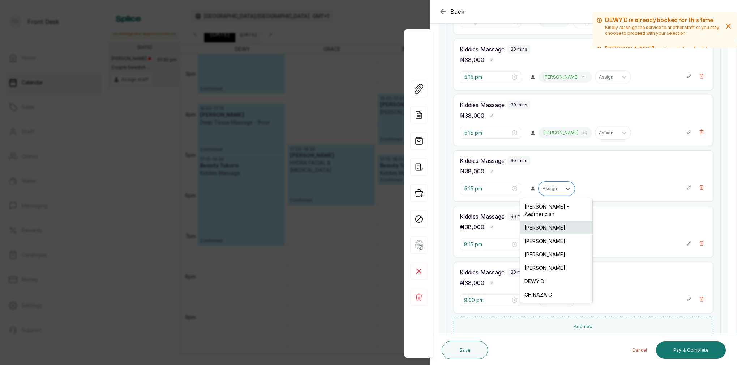
drag, startPoint x: 555, startPoint y: 185, endPoint x: 521, endPoint y: 216, distance: 46.3
click at [555, 185] on div at bounding box center [550, 188] width 15 height 7
click at [538, 222] on div "SARAH S" at bounding box center [557, 227] width 72 height 13
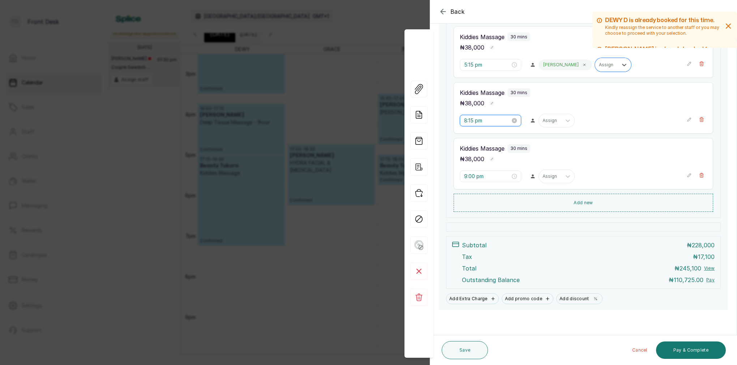
click at [473, 120] on input "8:15 pm" at bounding box center [487, 120] width 46 height 8
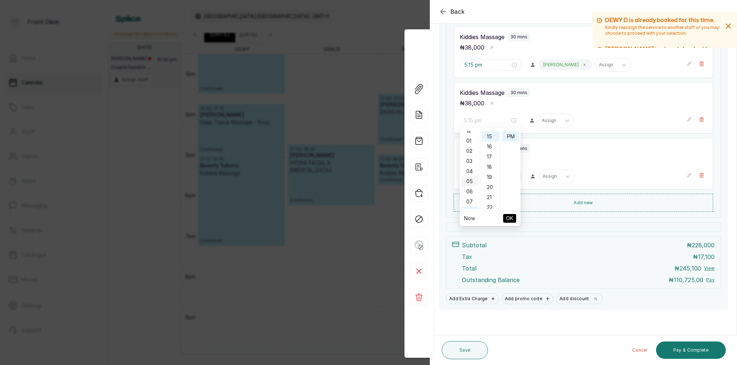
click at [472, 179] on div "05" at bounding box center [469, 181] width 17 height 10
click at [492, 188] on div "45" at bounding box center [490, 190] width 17 height 10
type input "5:45 pm"
click at [493, 137] on div "45" at bounding box center [490, 136] width 17 height 10
click at [507, 137] on div "PM" at bounding box center [510, 136] width 17 height 10
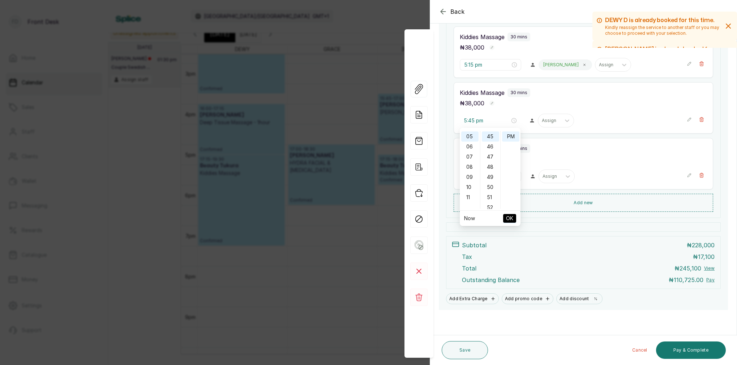
click at [509, 218] on span "OK" at bounding box center [509, 218] width 7 height 14
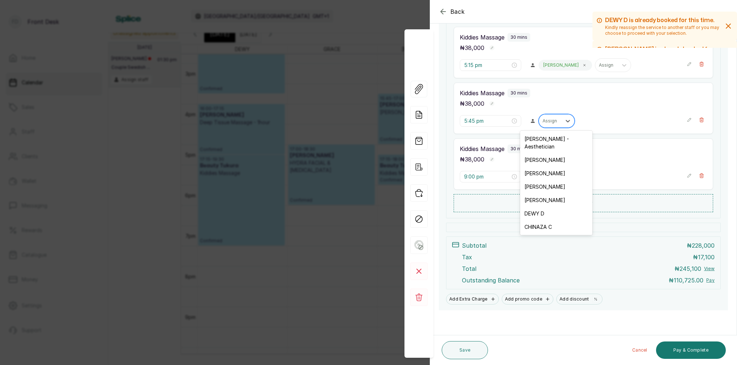
drag, startPoint x: 552, startPoint y: 122, endPoint x: 549, endPoint y: 126, distance: 4.9
click at [552, 122] on div "Assign" at bounding box center [550, 120] width 15 height 5
click at [538, 180] on div "LINA L" at bounding box center [557, 186] width 72 height 13
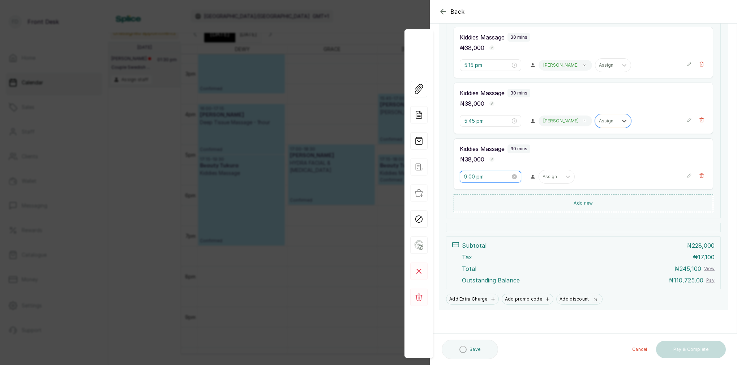
click at [480, 175] on input "9:00 pm" at bounding box center [487, 176] width 46 height 8
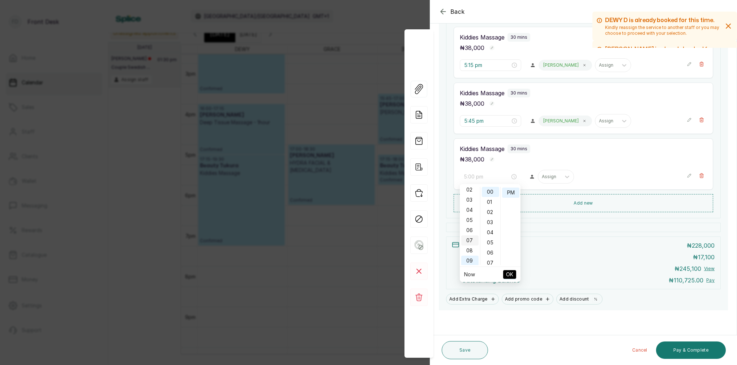
click at [473, 218] on div "05" at bounding box center [469, 220] width 17 height 10
drag, startPoint x: 494, startPoint y: 256, endPoint x: 494, endPoint y: 245, distance: 10.5
click at [494, 255] on div "45" at bounding box center [490, 255] width 17 height 10
type input "5:45 pm"
click at [508, 192] on div "PM" at bounding box center [510, 192] width 17 height 10
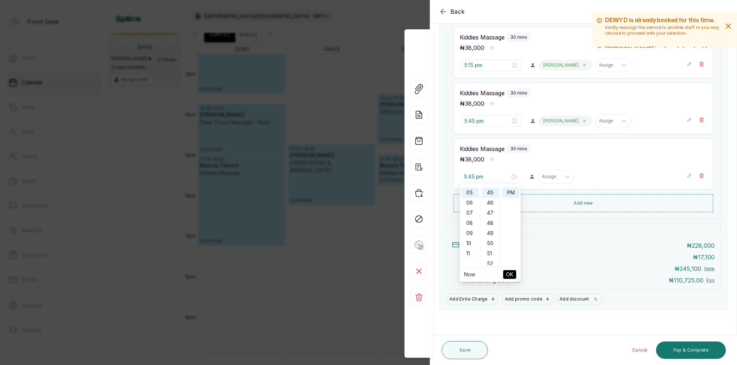
click at [509, 271] on span "OK" at bounding box center [509, 274] width 7 height 14
click at [551, 180] on div "Assign" at bounding box center [549, 176] width 22 height 9
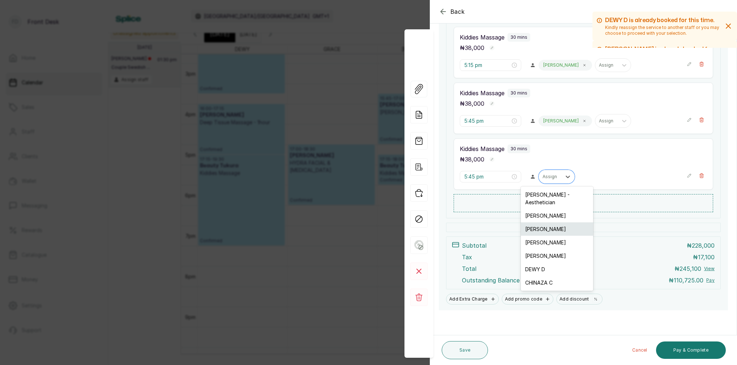
click at [540, 222] on div "MAGGIE M" at bounding box center [557, 228] width 72 height 13
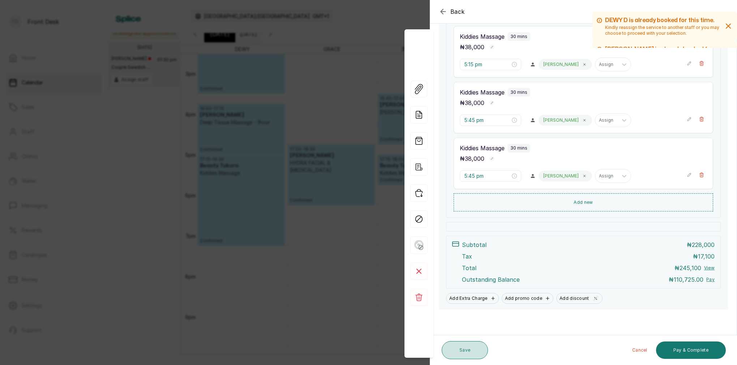
click at [469, 348] on button "Save" at bounding box center [465, 350] width 46 height 18
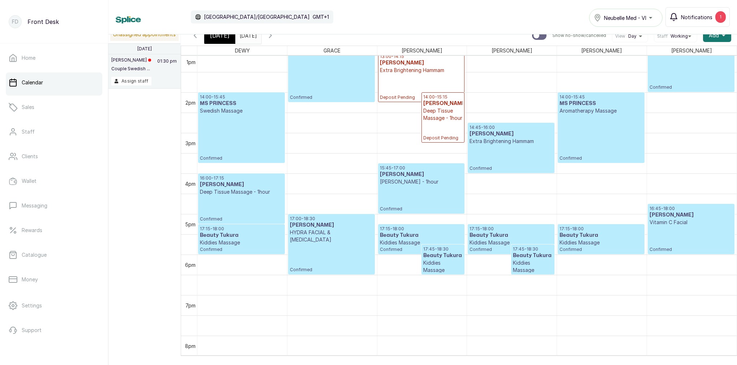
scroll to position [1, 0]
click at [690, 23] on button "Notifications 1" at bounding box center [698, 17] width 64 height 20
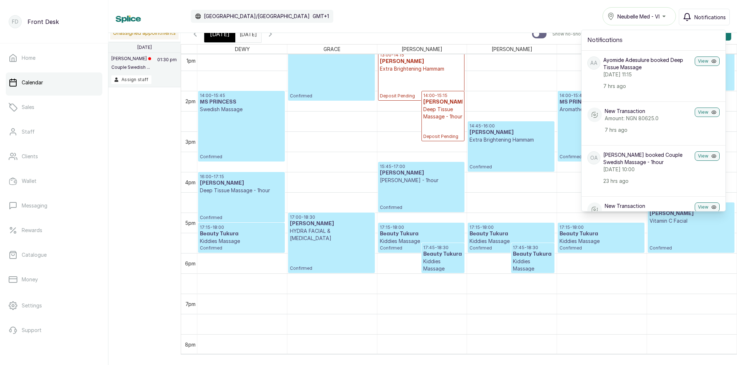
scroll to position [0, 0]
drag, startPoint x: 698, startPoint y: 18, endPoint x: 694, endPoint y: 17, distance: 4.0
click at [698, 18] on span "Notifications" at bounding box center [710, 17] width 31 height 8
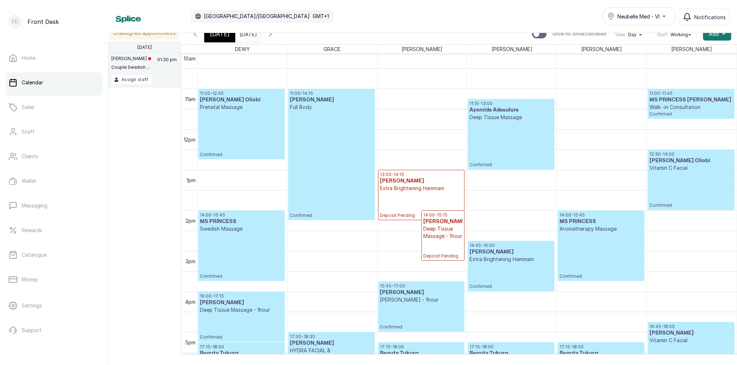
scroll to position [387, 0]
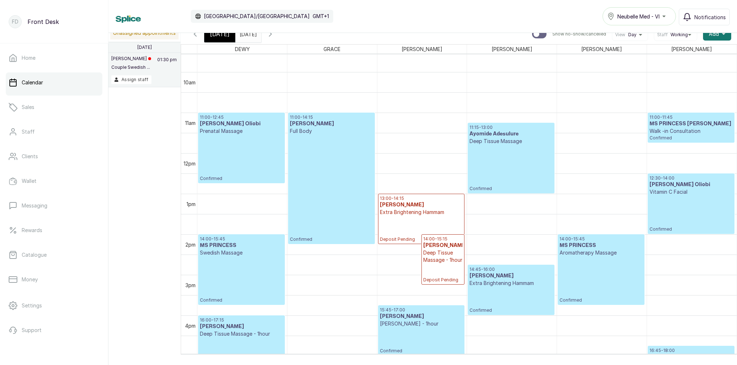
click at [227, 40] on div "[DATE]" at bounding box center [219, 34] width 31 height 17
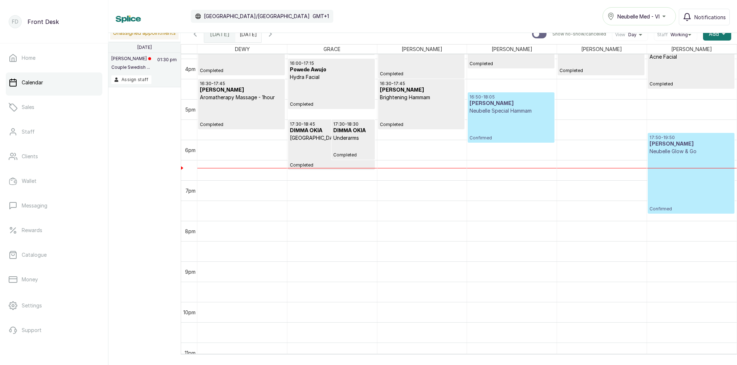
scroll to position [644, 0]
click at [681, 158] on div "17:50 - 19:50 Bunmi AJAGBE Neubelle Glow & Go Confirmed" at bounding box center [691, 172] width 83 height 77
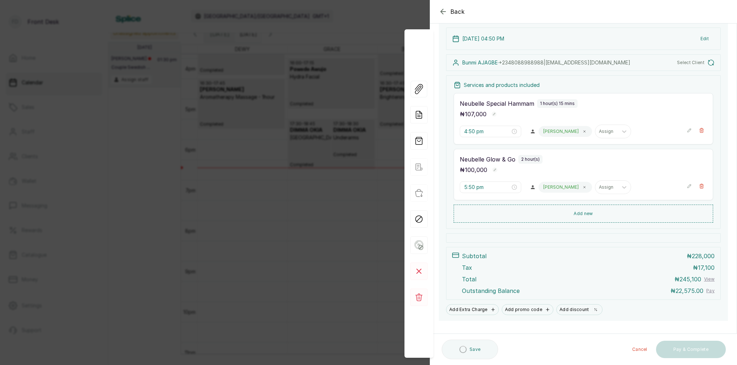
scroll to position [91, 0]
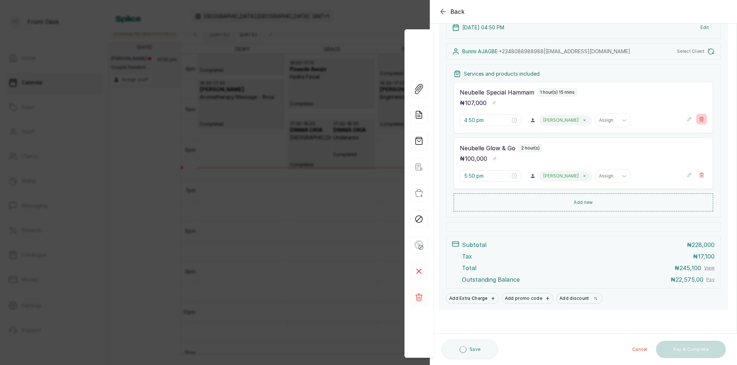
click at [701, 177] on button "Show no-show/cancelled" at bounding box center [701, 174] width 11 height 11
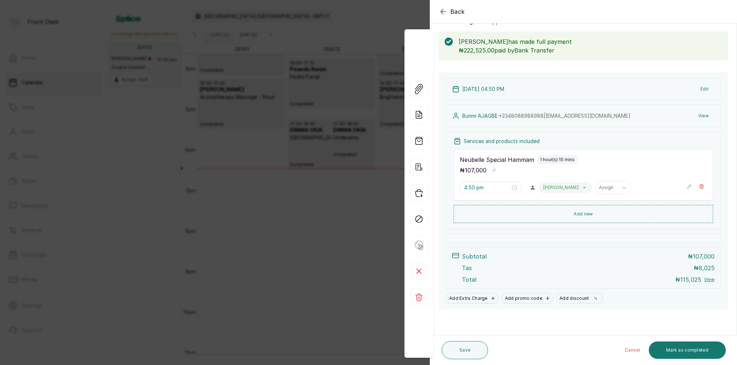
scroll to position [30, 0]
drag, startPoint x: 681, startPoint y: 351, endPoint x: 682, endPoint y: 343, distance: 8.0
click at [681, 351] on button "Mark as completed" at bounding box center [687, 349] width 77 height 17
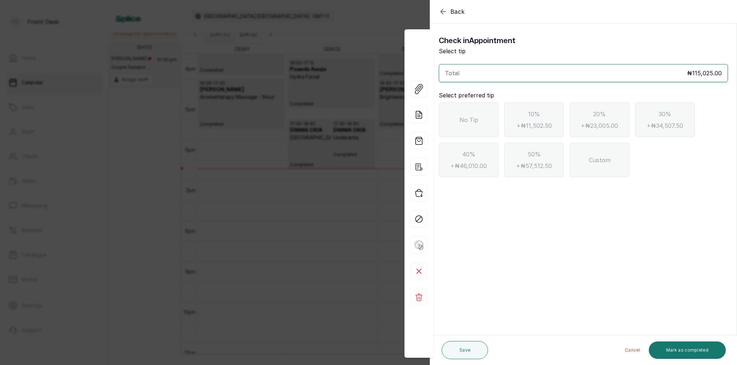
click at [444, 13] on icon "button" at bounding box center [443, 11] width 9 height 9
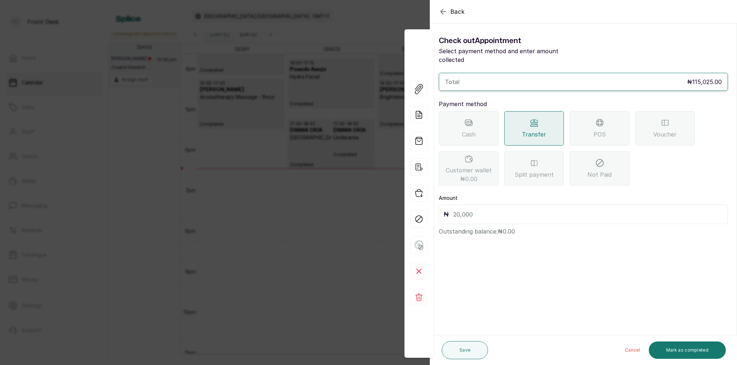
click at [441, 9] on icon "button" at bounding box center [443, 11] width 9 height 9
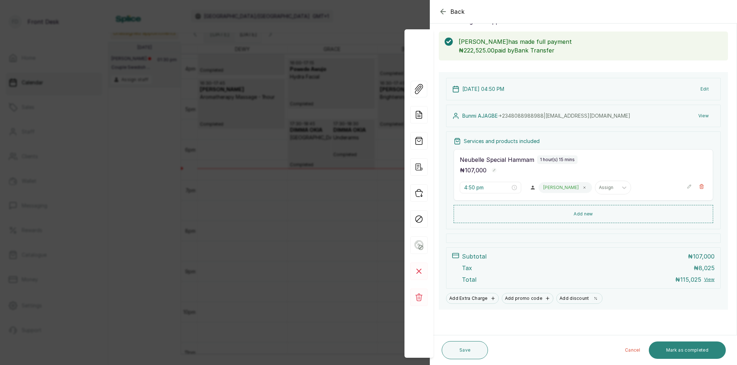
drag, startPoint x: 705, startPoint y: 352, endPoint x: 700, endPoint y: 347, distance: 7.2
click at [705, 352] on button "Mark as completed" at bounding box center [687, 349] width 77 height 17
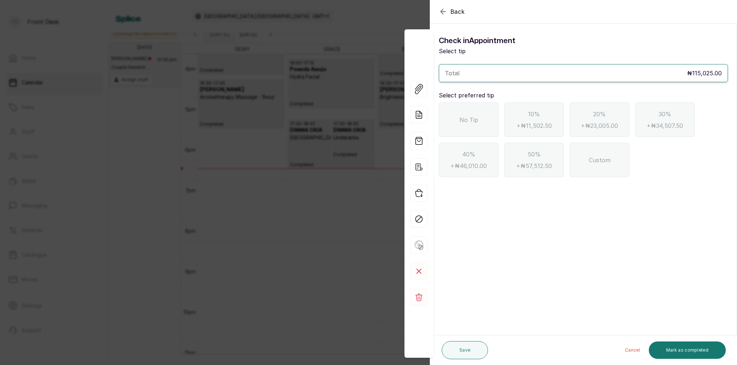
drag, startPoint x: 472, startPoint y: 118, endPoint x: 516, endPoint y: 152, distance: 55.1
click at [473, 118] on span "No Tip" at bounding box center [469, 119] width 19 height 9
drag, startPoint x: 694, startPoint y: 347, endPoint x: 708, endPoint y: 329, distance: 22.9
click at [695, 346] on button "Mark as completed" at bounding box center [687, 349] width 77 height 17
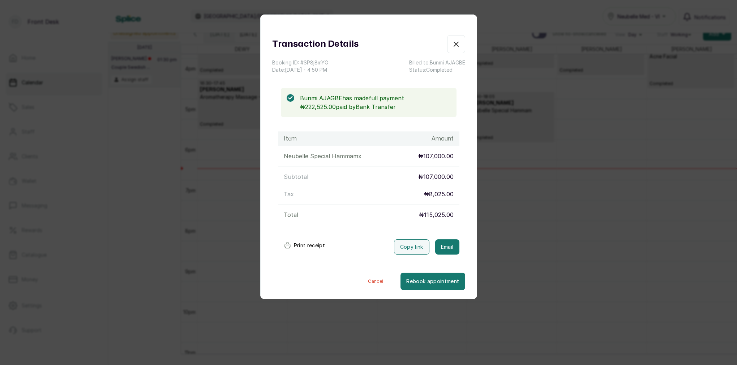
drag, startPoint x: 449, startPoint y: 24, endPoint x: 551, endPoint y: 34, distance: 102.2
click at [577, 24] on div "Transaction Details Booking ID: # SP8j8mYG Date: 20 Aug, 2025 ・ 4:50 PM Billed …" at bounding box center [368, 182] width 737 height 365
click at [449, 245] on button "Email" at bounding box center [447, 246] width 24 height 15
click at [457, 44] on icon "button" at bounding box center [456, 44] width 4 height 4
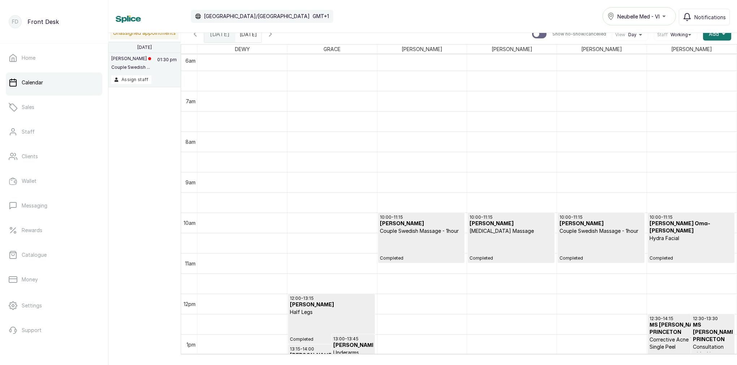
scroll to position [246, 0]
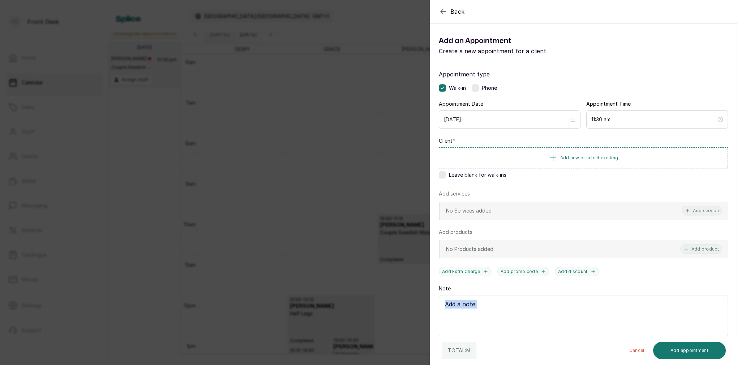
click at [693, 293] on div "Note 1000 of 1000 characters left" at bounding box center [583, 315] width 289 height 61
click at [364, 73] on div "Back Add Appointment Add an Appointment Create a new appointment for a client A…" at bounding box center [368, 182] width 737 height 365
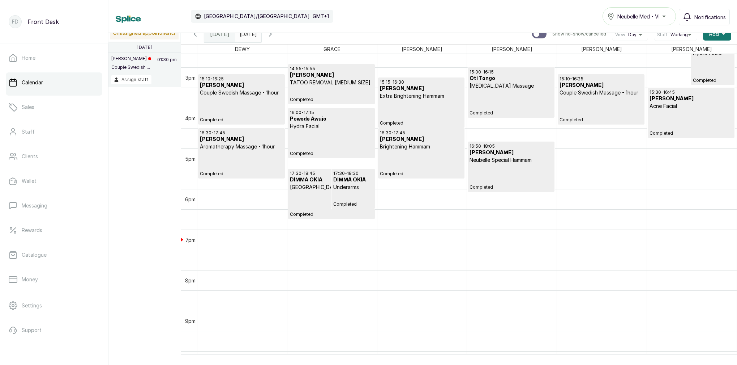
scroll to position [596, 0]
click at [666, 128] on div "15:30 - 16:45 DAVID Acne Facial Completed" at bounding box center [691, 111] width 83 height 47
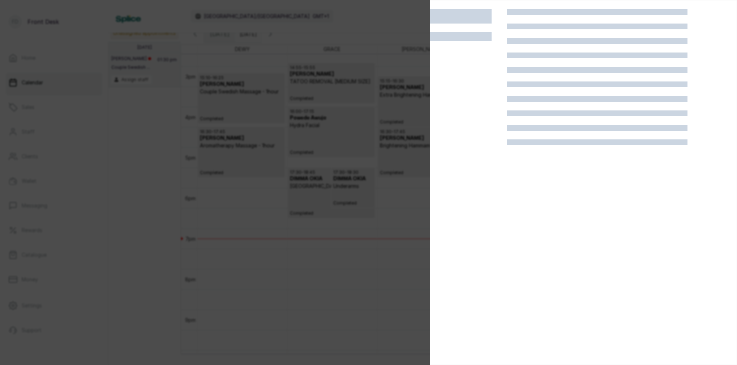
drag, startPoint x: 735, startPoint y: 219, endPoint x: 666, endPoint y: 128, distance: 113.8
click at [666, 128] on div at bounding box center [597, 128] width 181 height 6
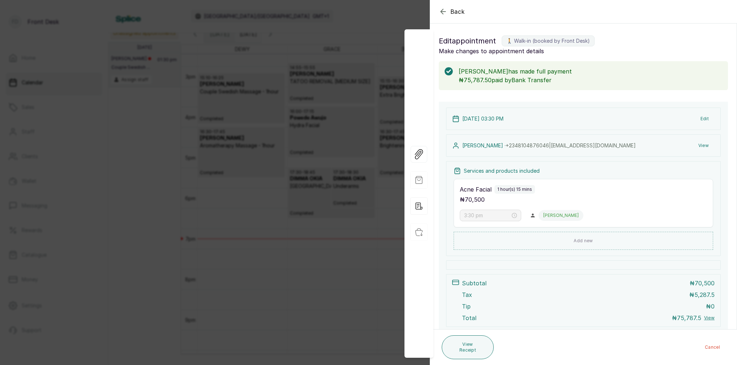
drag, startPoint x: 303, startPoint y: 47, endPoint x: 451, endPoint y: 16, distance: 151.4
click at [307, 47] on div "Back Appointment Details Edit appointment 🚶 Walk-in (booked by Front Desk) Make…" at bounding box center [368, 182] width 737 height 365
